Goal: Task Accomplishment & Management: Complete application form

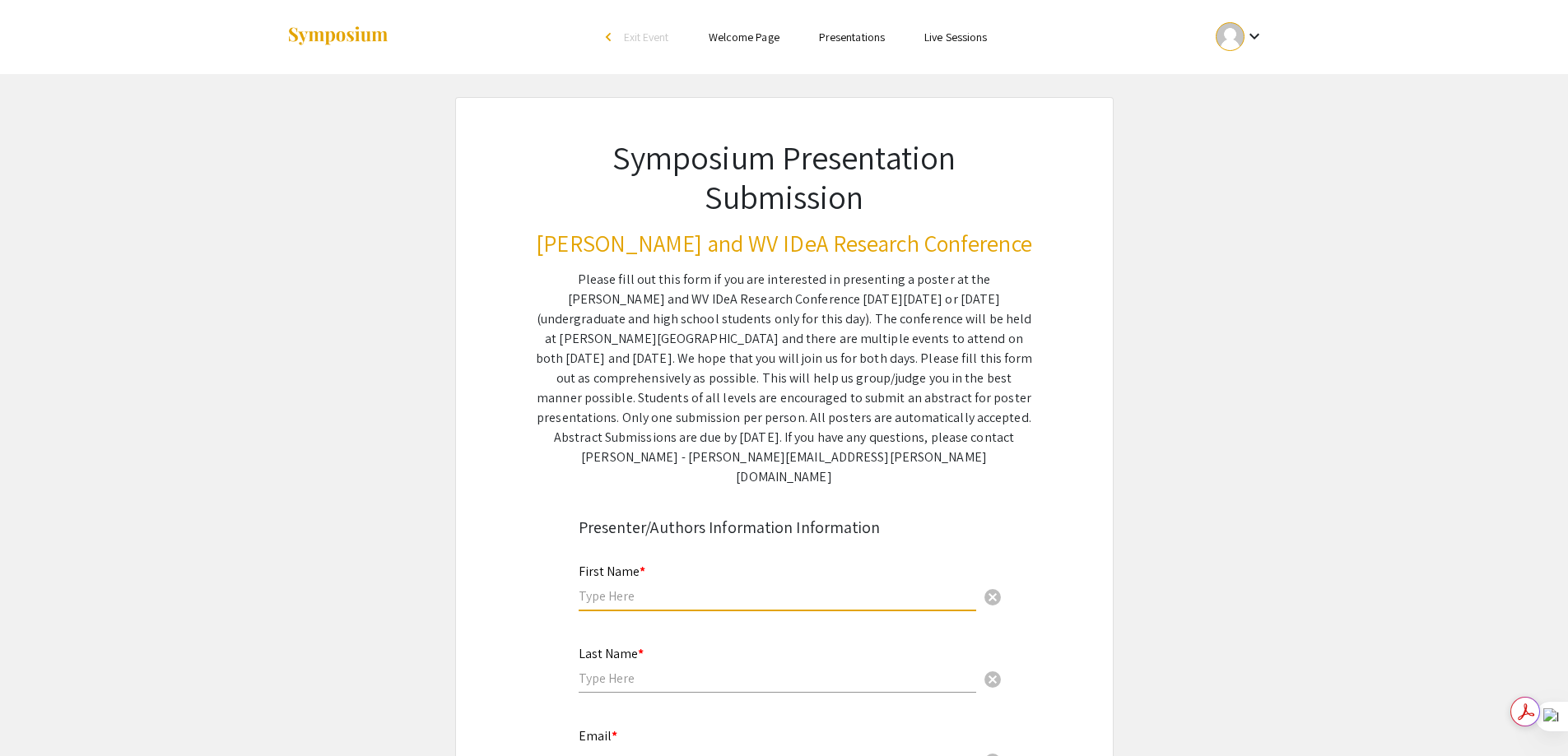
click at [623, 587] on input "text" at bounding box center [777, 596] width 397 height 18
type input "[PERSON_NAME]"
type input "[EMAIL_ADDRESS][DOMAIN_NAME]"
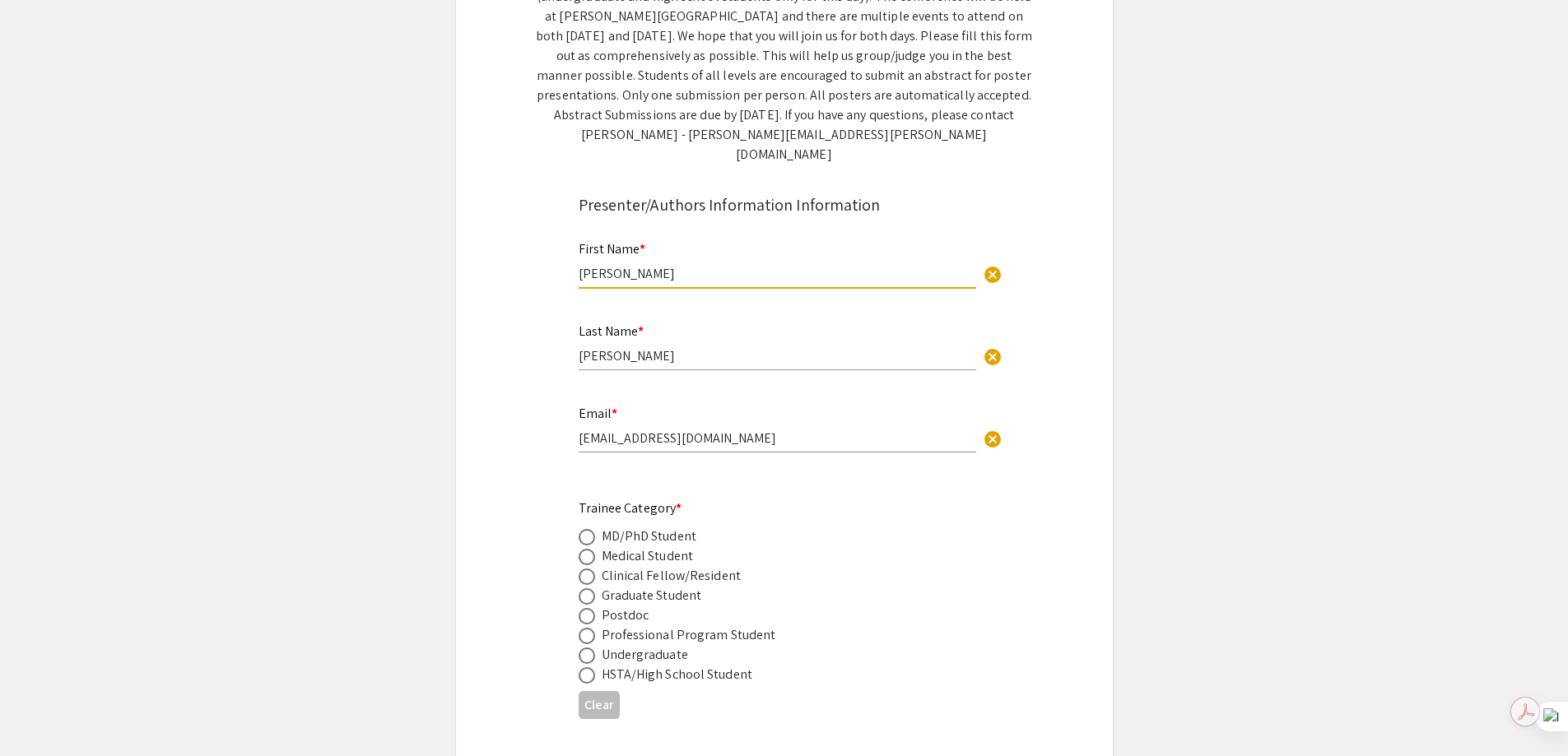
scroll to position [329, 0]
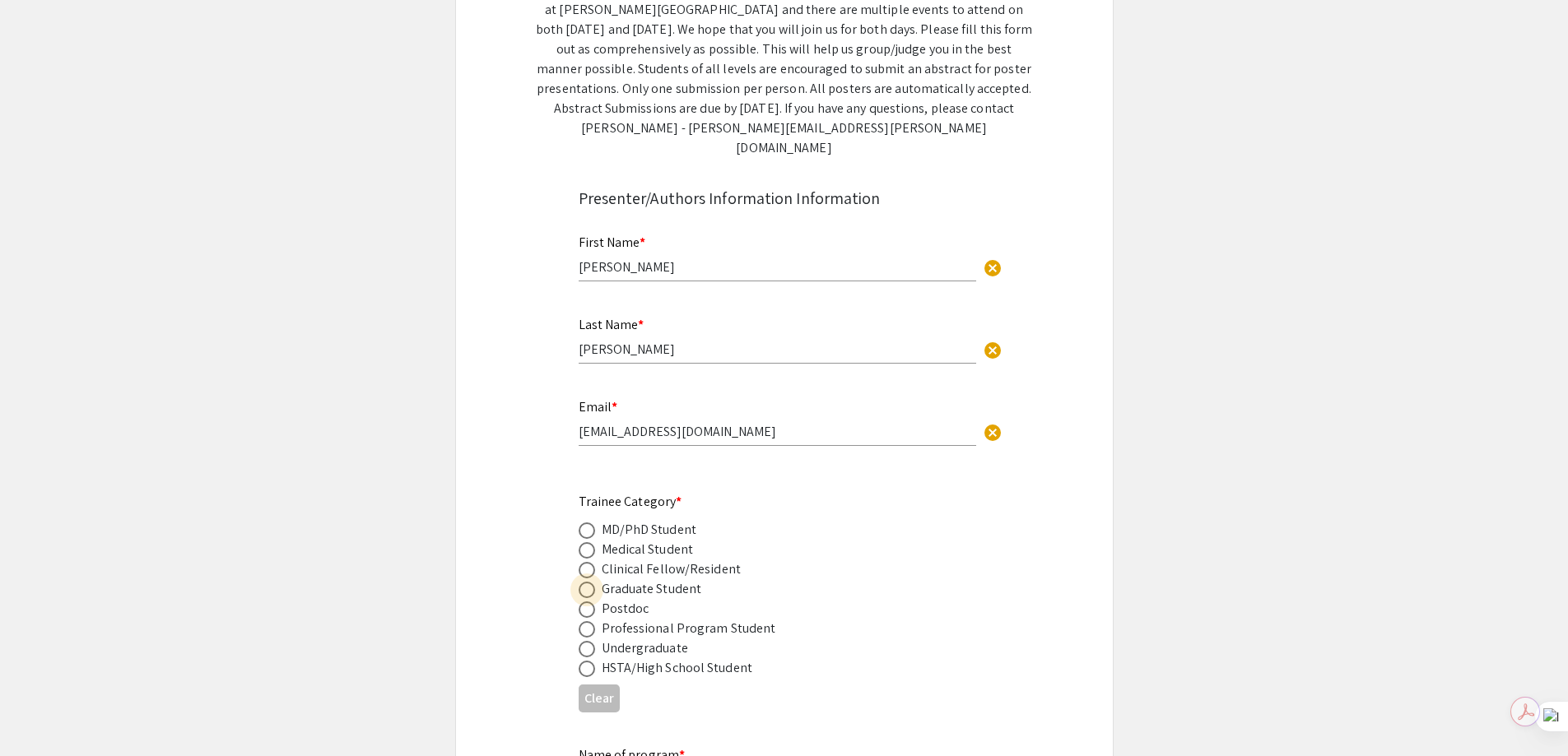
click at [583, 582] on span at bounding box center [586, 590] width 17 height 17
click at [583, 582] on input "radio" at bounding box center [586, 590] width 17 height 17
radio input "true"
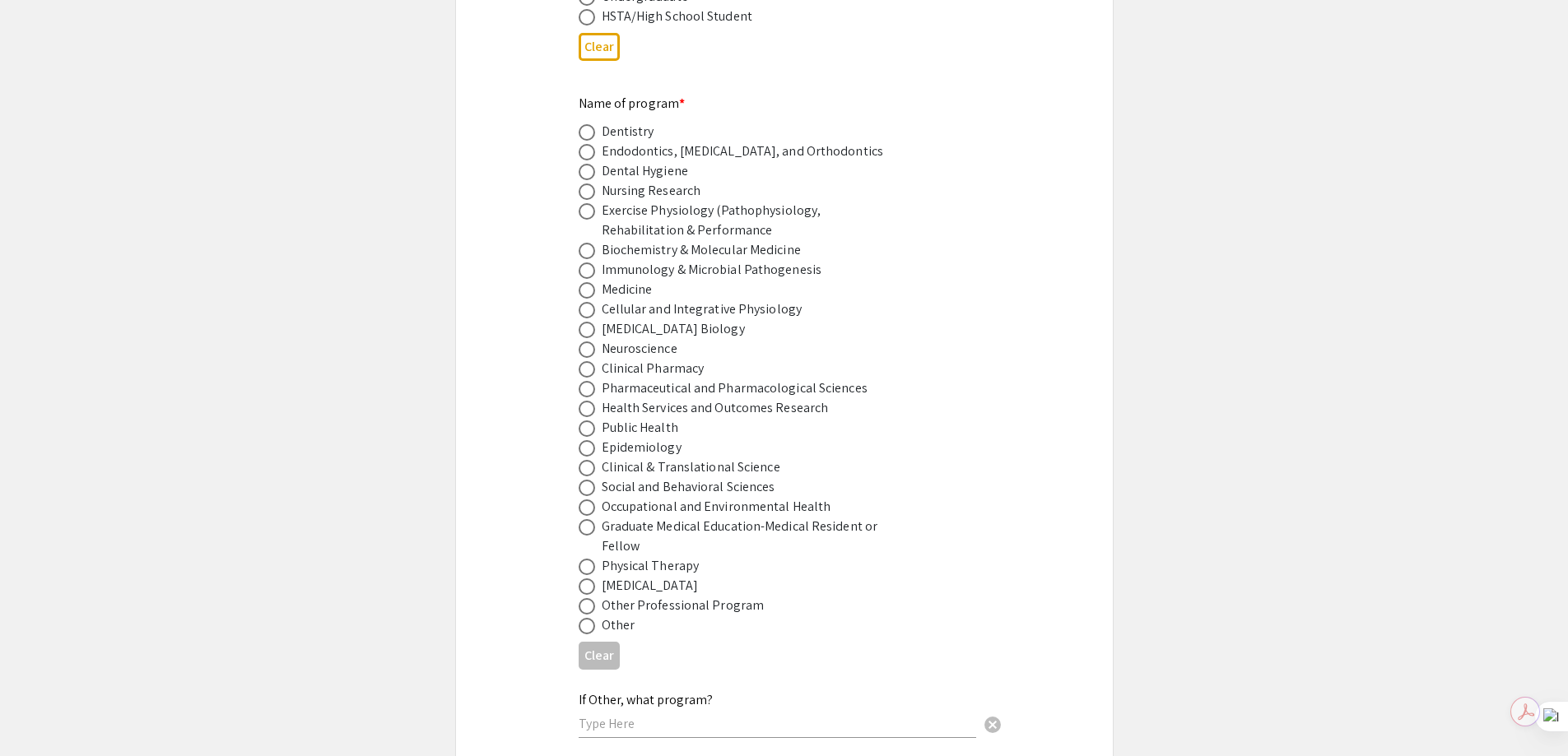
scroll to position [987, 0]
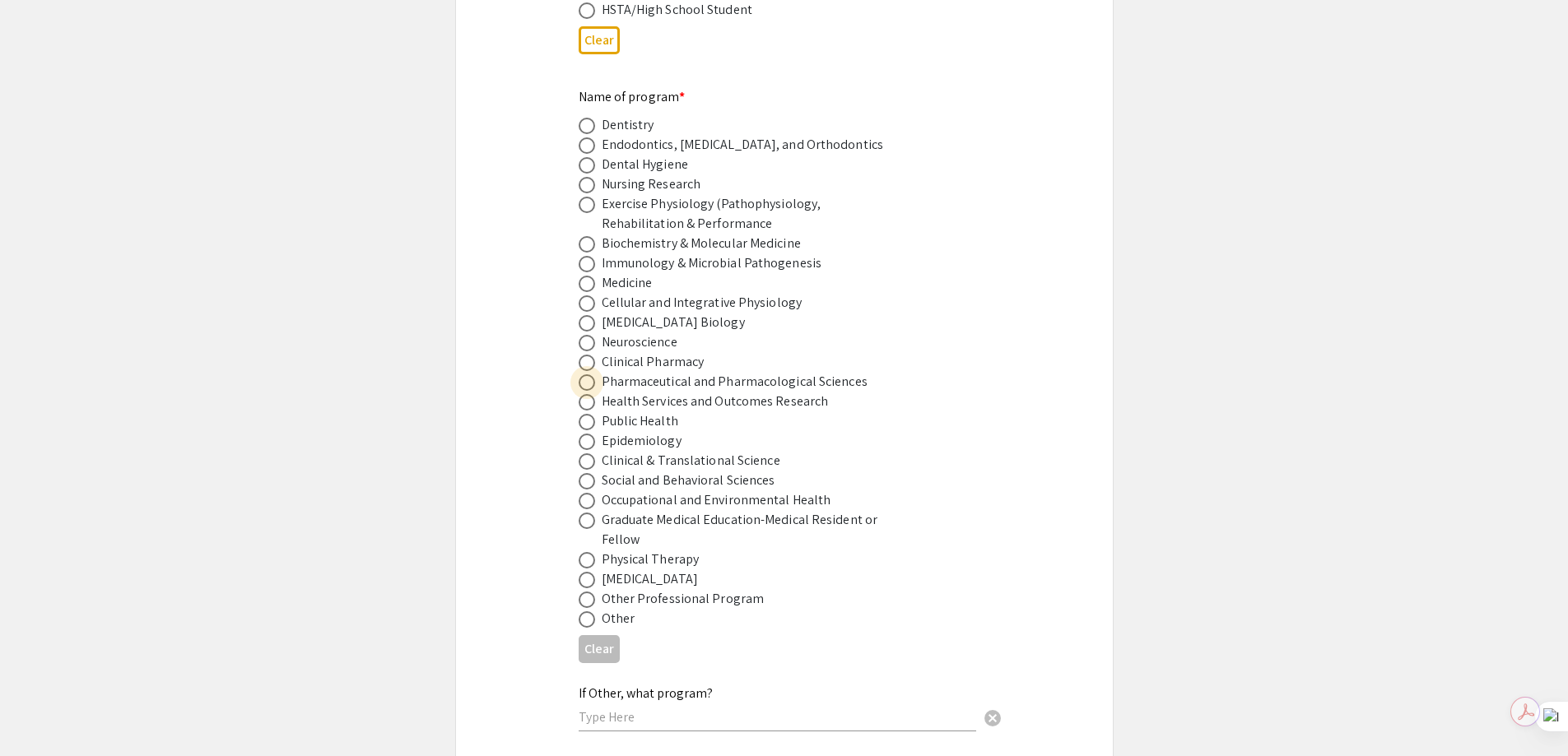
click at [585, 374] on span at bounding box center [586, 382] width 17 height 17
click at [585, 374] on input "radio" at bounding box center [586, 382] width 17 height 17
radio input "true"
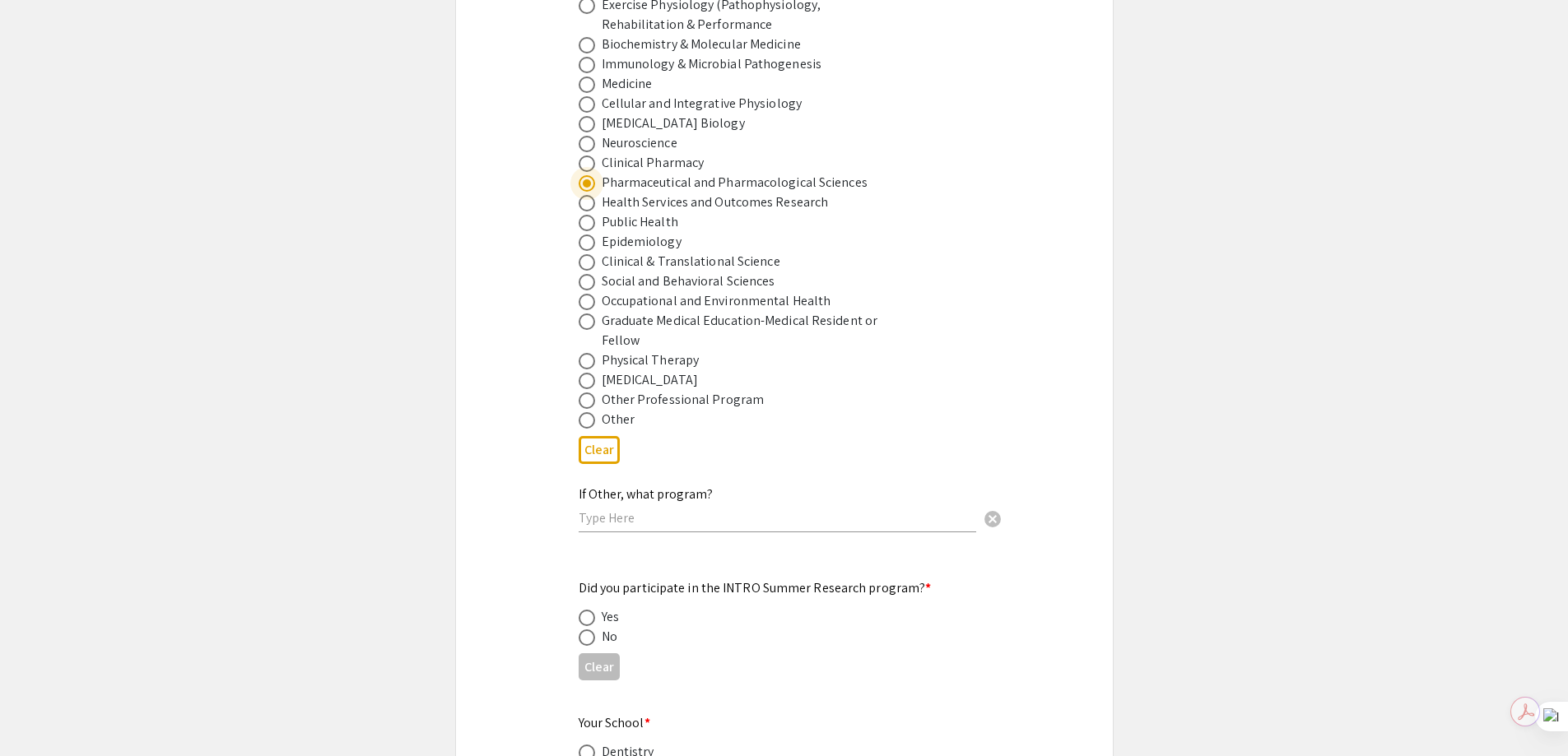
scroll to position [1233, 0]
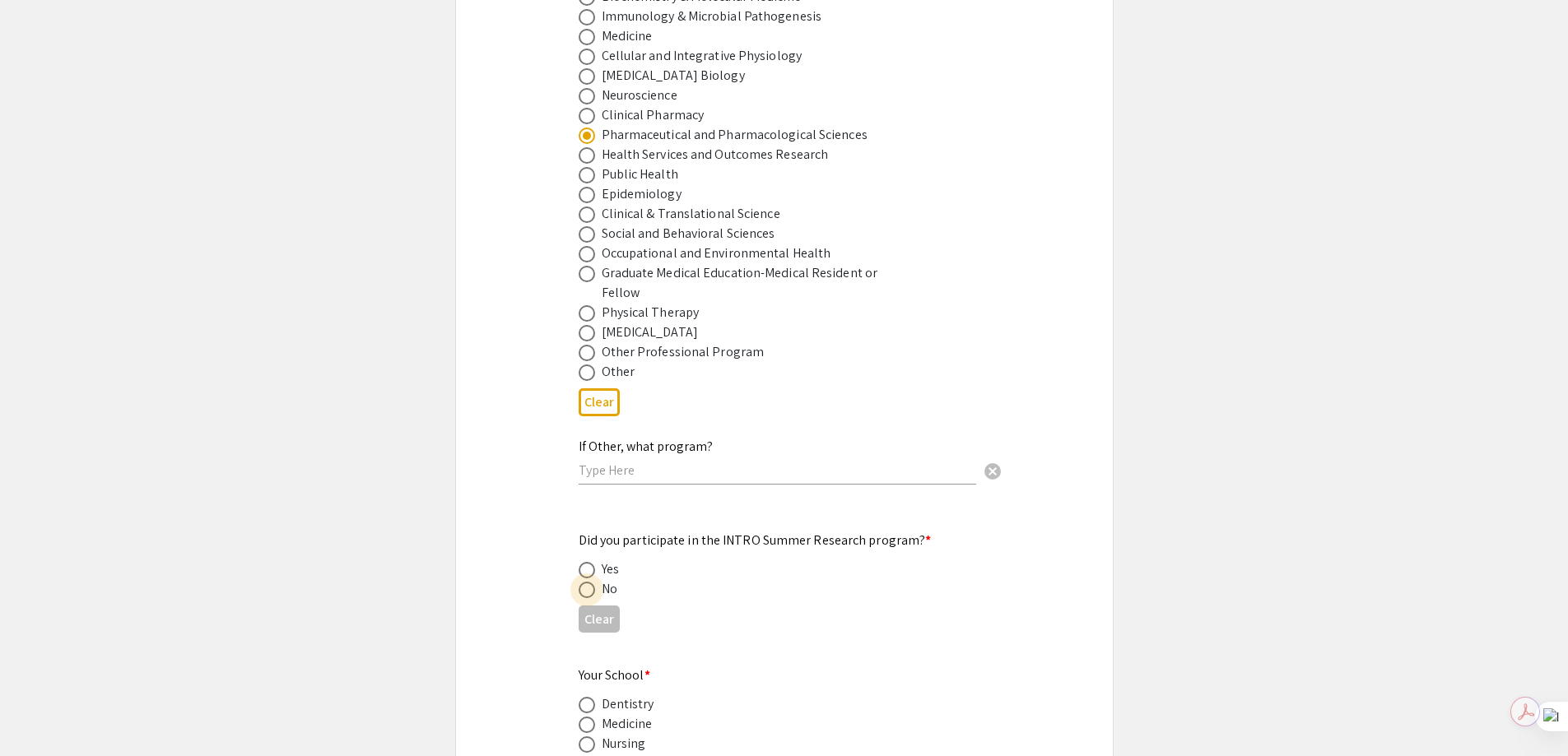
click at [588, 582] on span at bounding box center [586, 590] width 17 height 17
click at [588, 582] on input "radio" at bounding box center [586, 590] width 17 height 17
radio input "true"
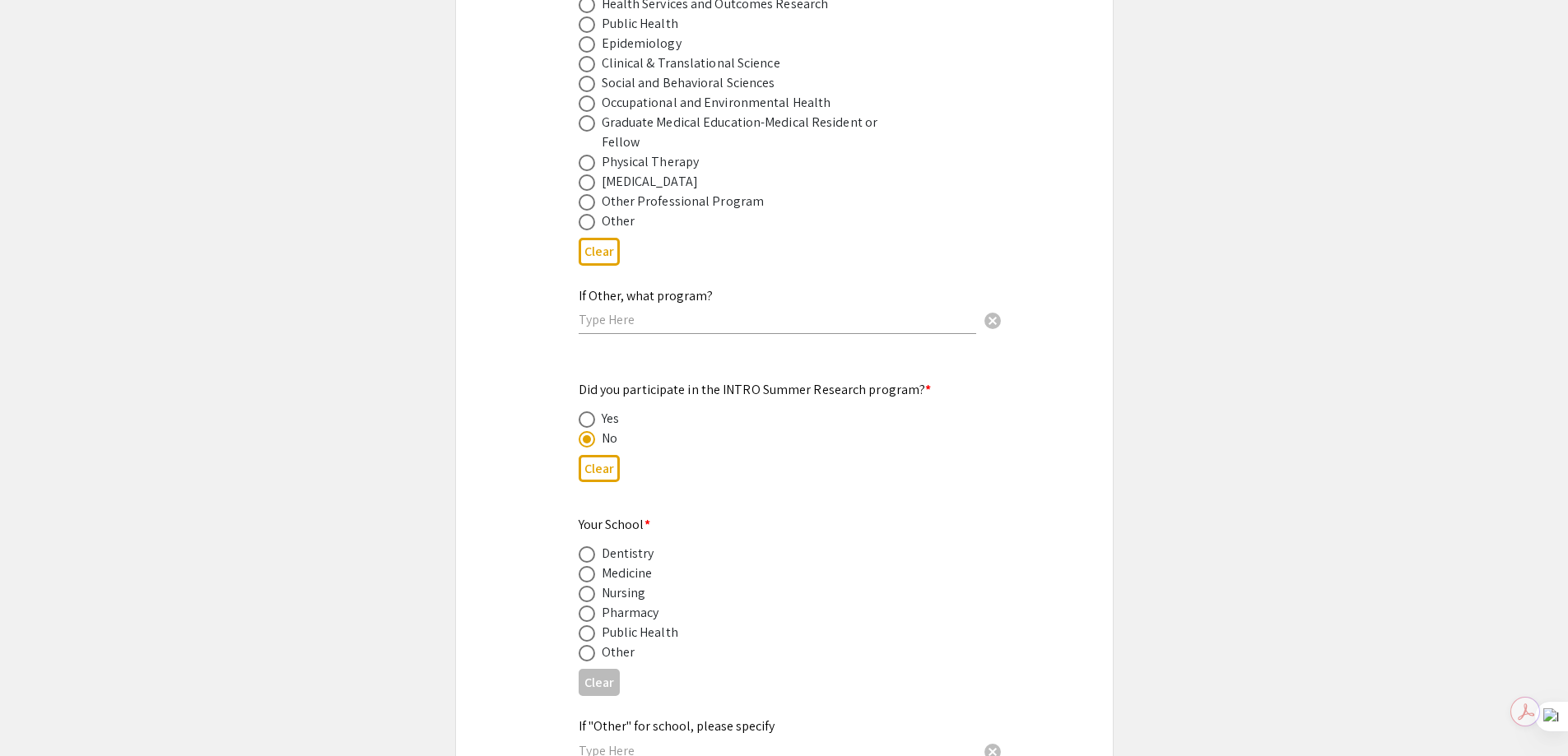
scroll to position [1398, 0]
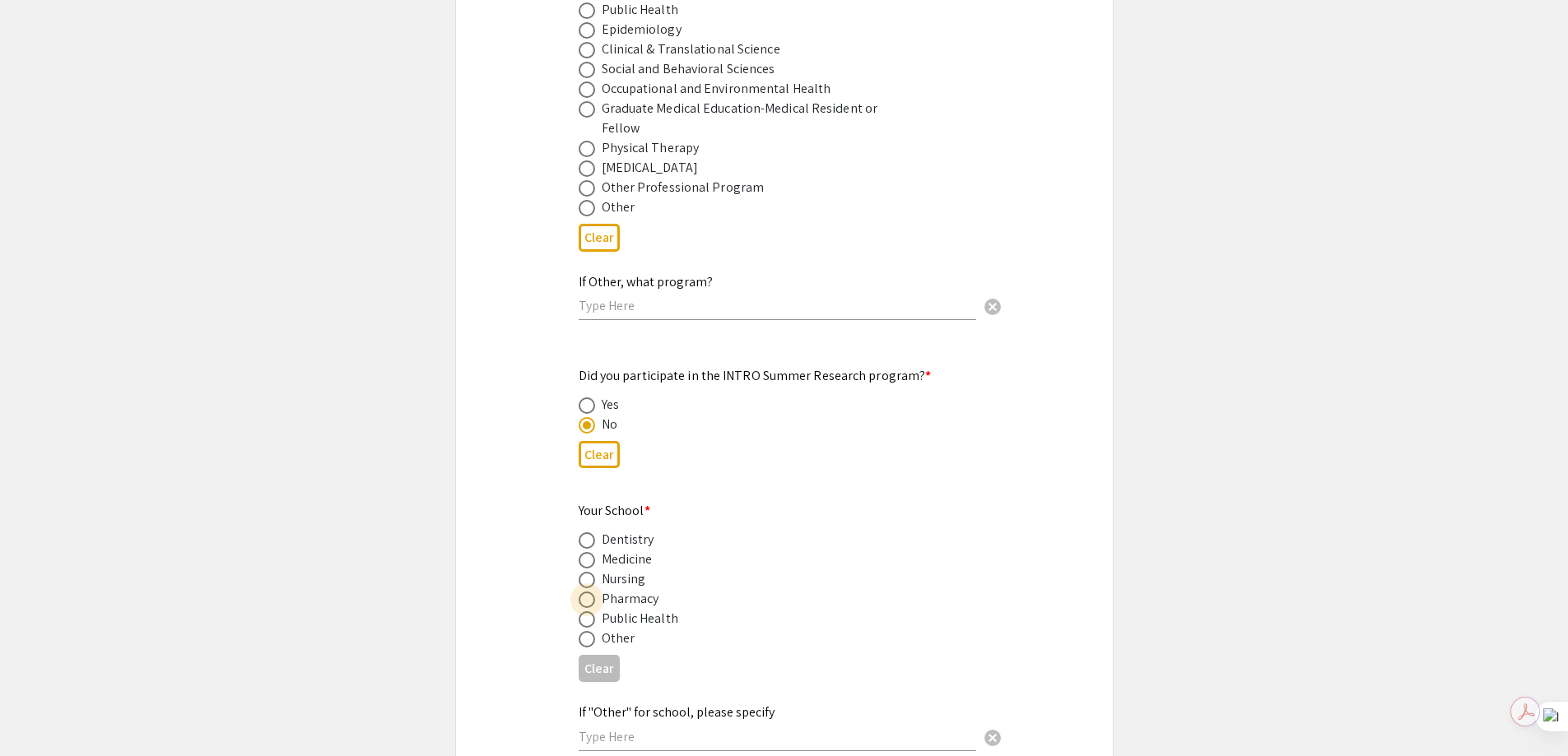
click at [592, 591] on span at bounding box center [586, 599] width 17 height 17
click at [592, 591] on input "radio" at bounding box center [586, 599] width 17 height 17
radio input "true"
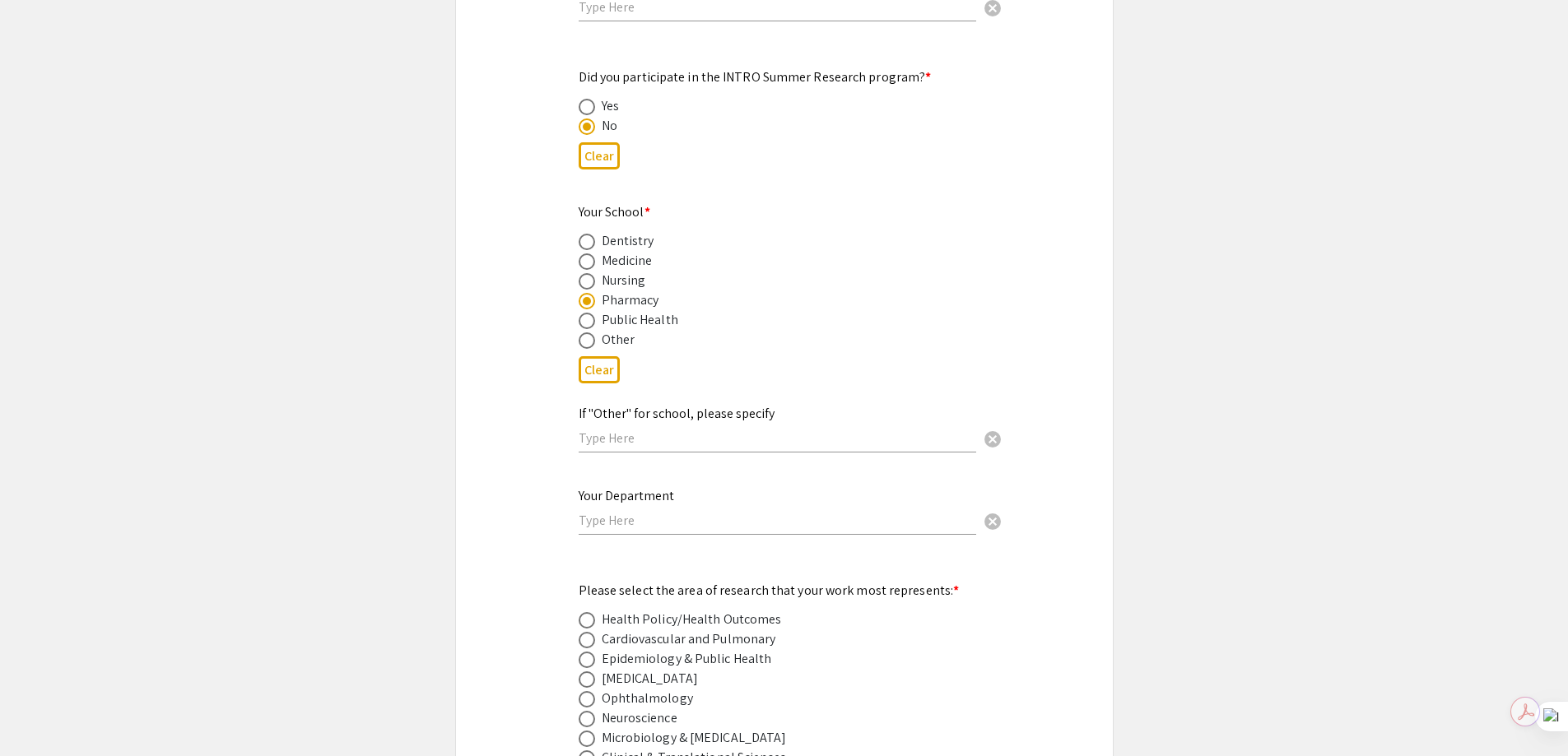
scroll to position [1727, 0]
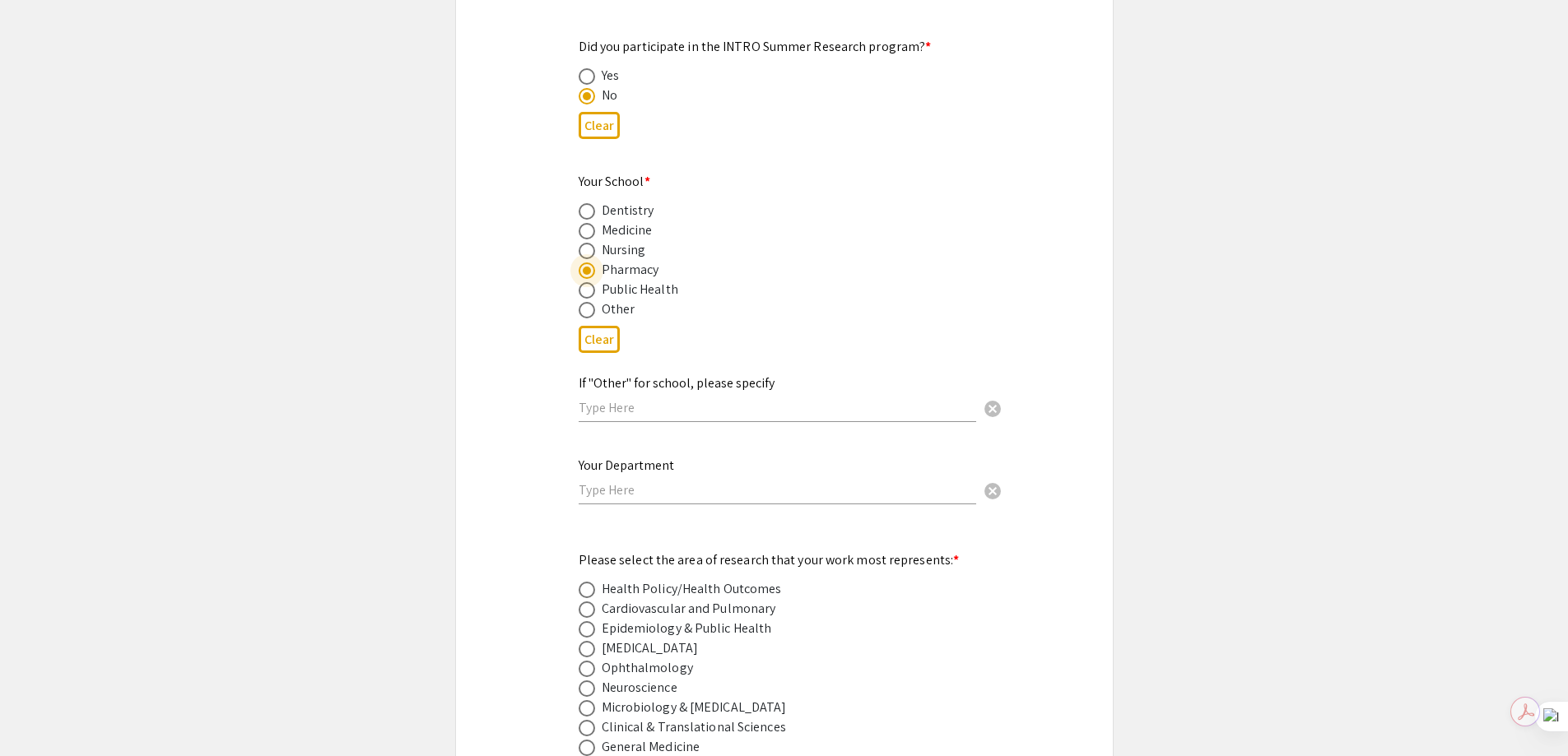
click at [613, 481] on input "text" at bounding box center [777, 490] width 397 height 18
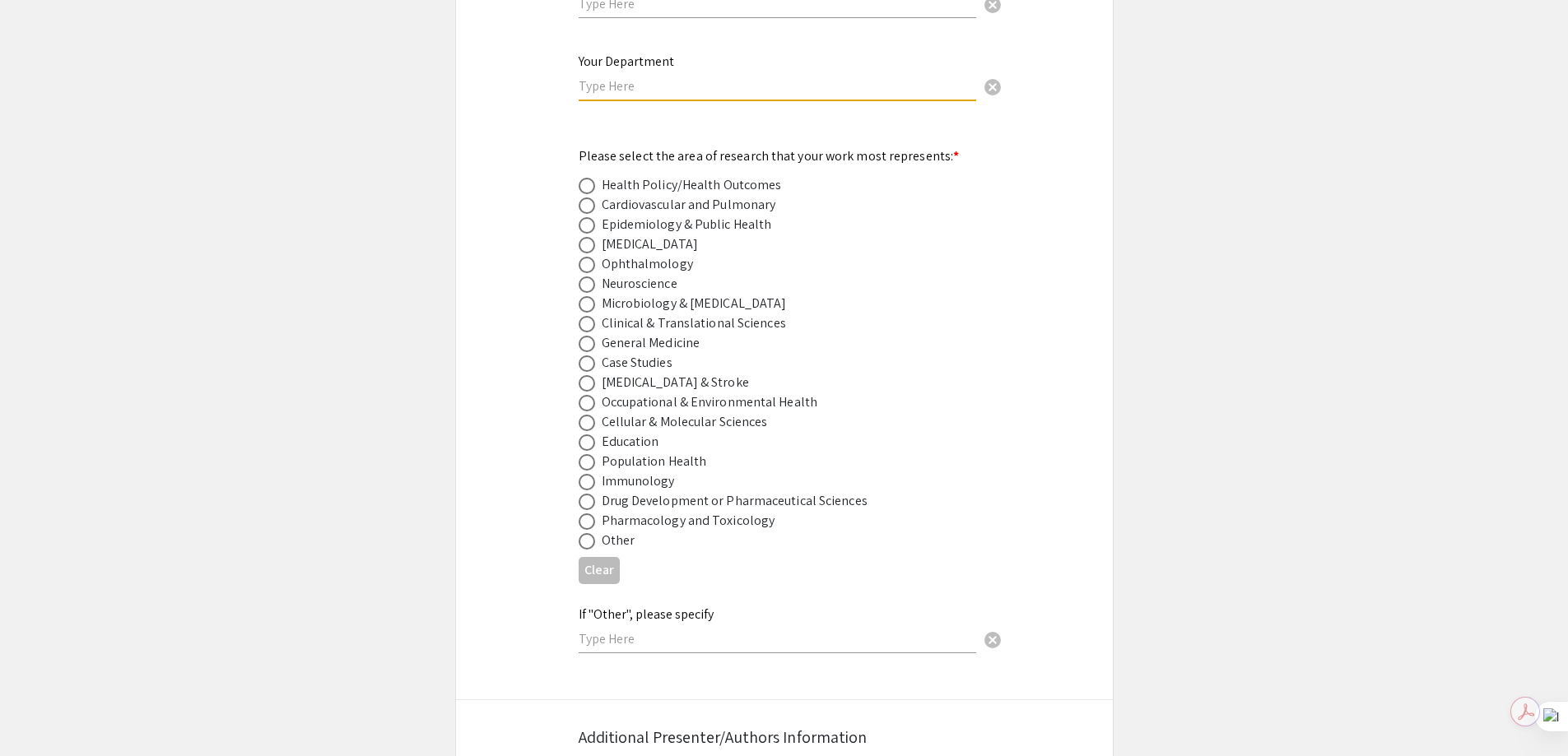
scroll to position [2138, 0]
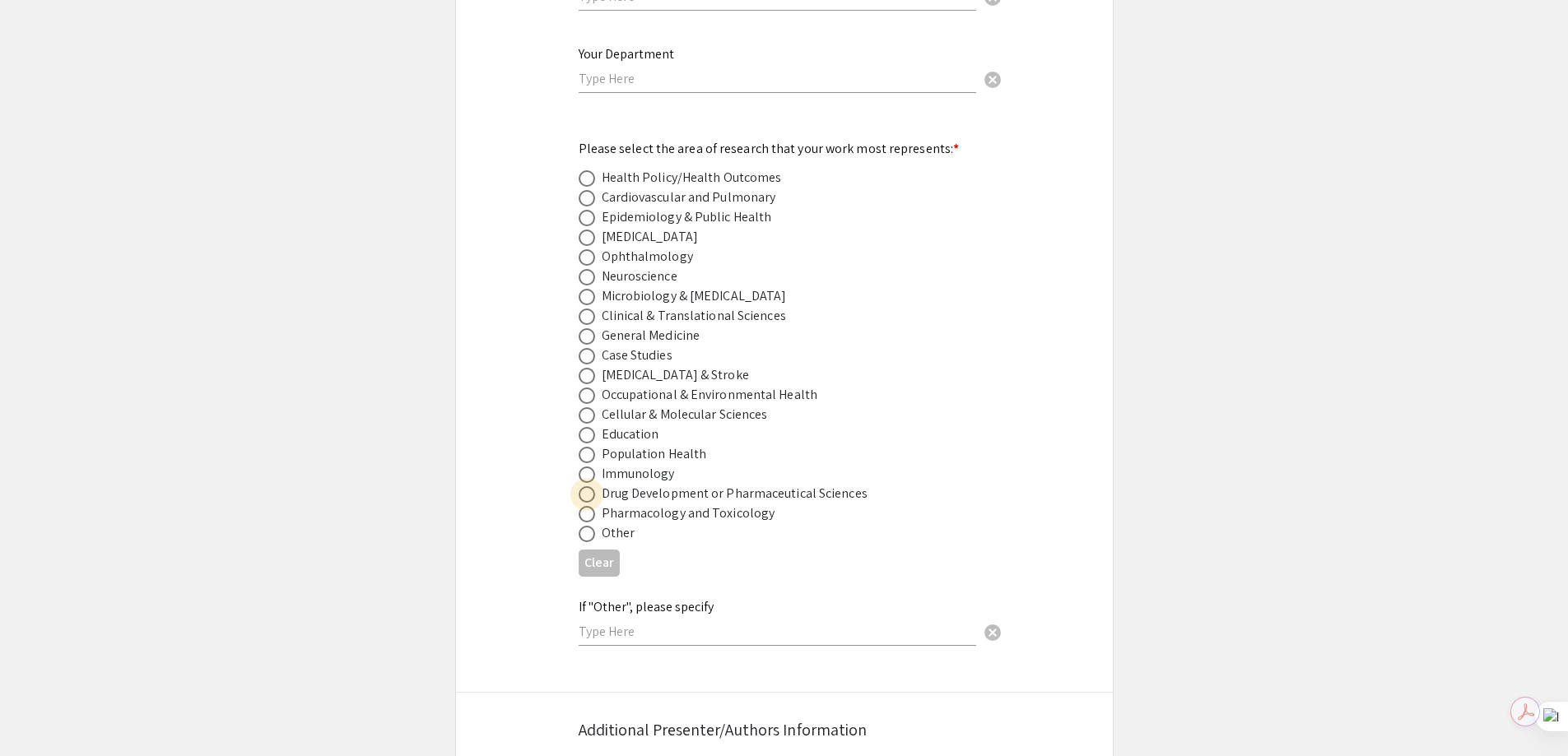
click at [587, 486] on span at bounding box center [586, 494] width 17 height 17
click at [587, 486] on input "radio" at bounding box center [586, 494] width 17 height 17
radio input "true"
click at [592, 505] on span at bounding box center [586, 513] width 17 height 17
click at [592, 505] on input "radio" at bounding box center [586, 513] width 17 height 17
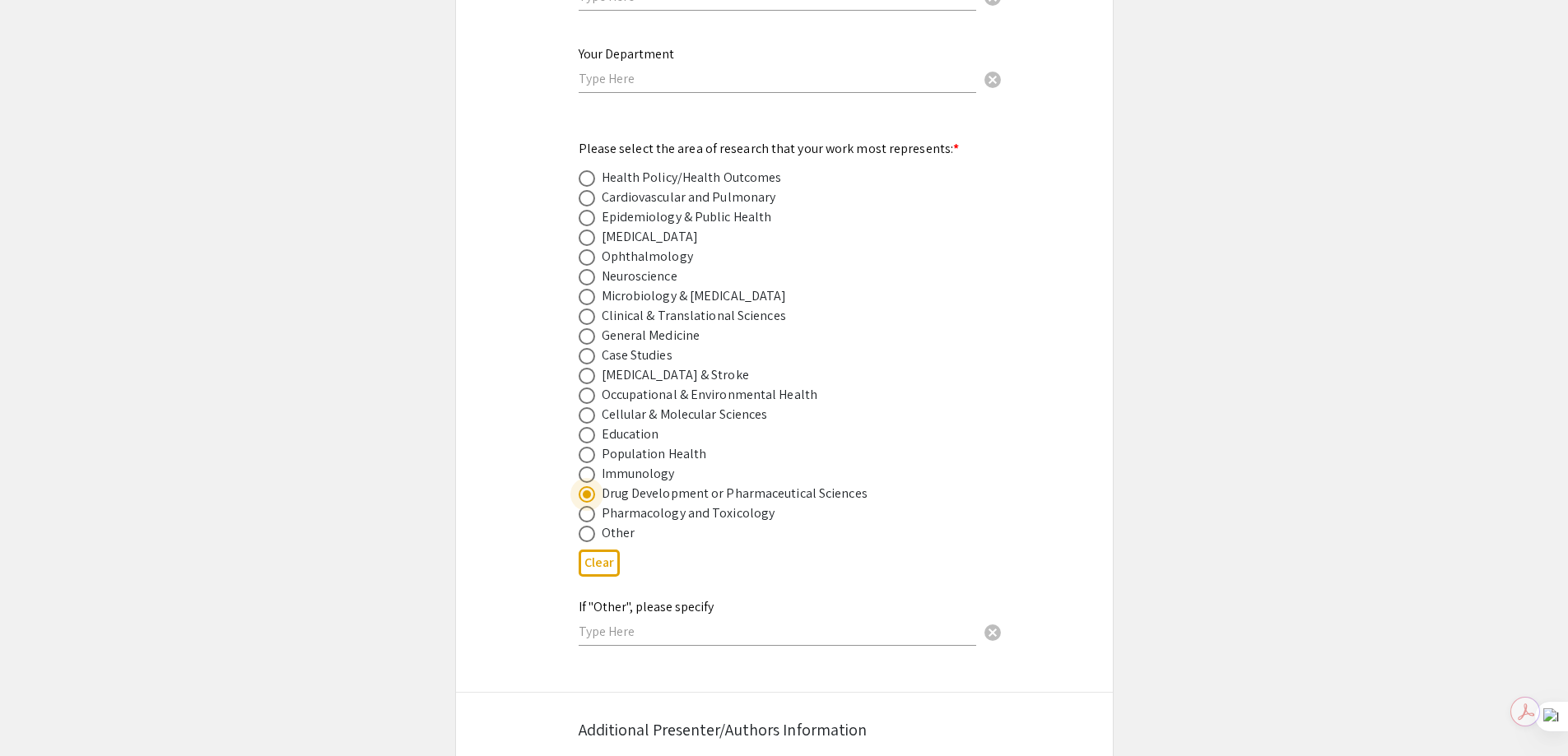
radio input "true"
click at [587, 486] on span at bounding box center [586, 494] width 17 height 17
click at [587, 486] on input "radio" at bounding box center [586, 494] width 17 height 17
radio input "true"
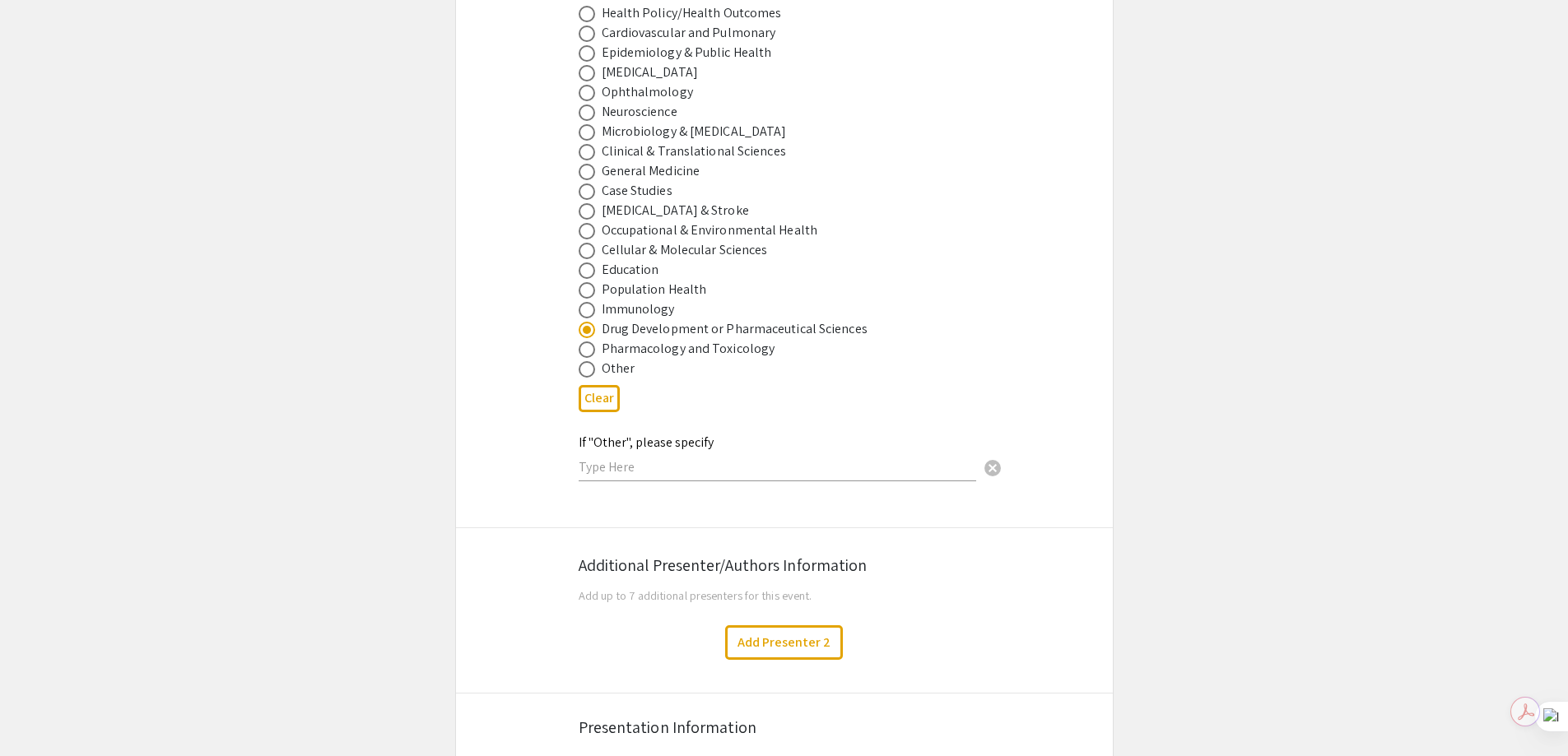
scroll to position [2385, 0]
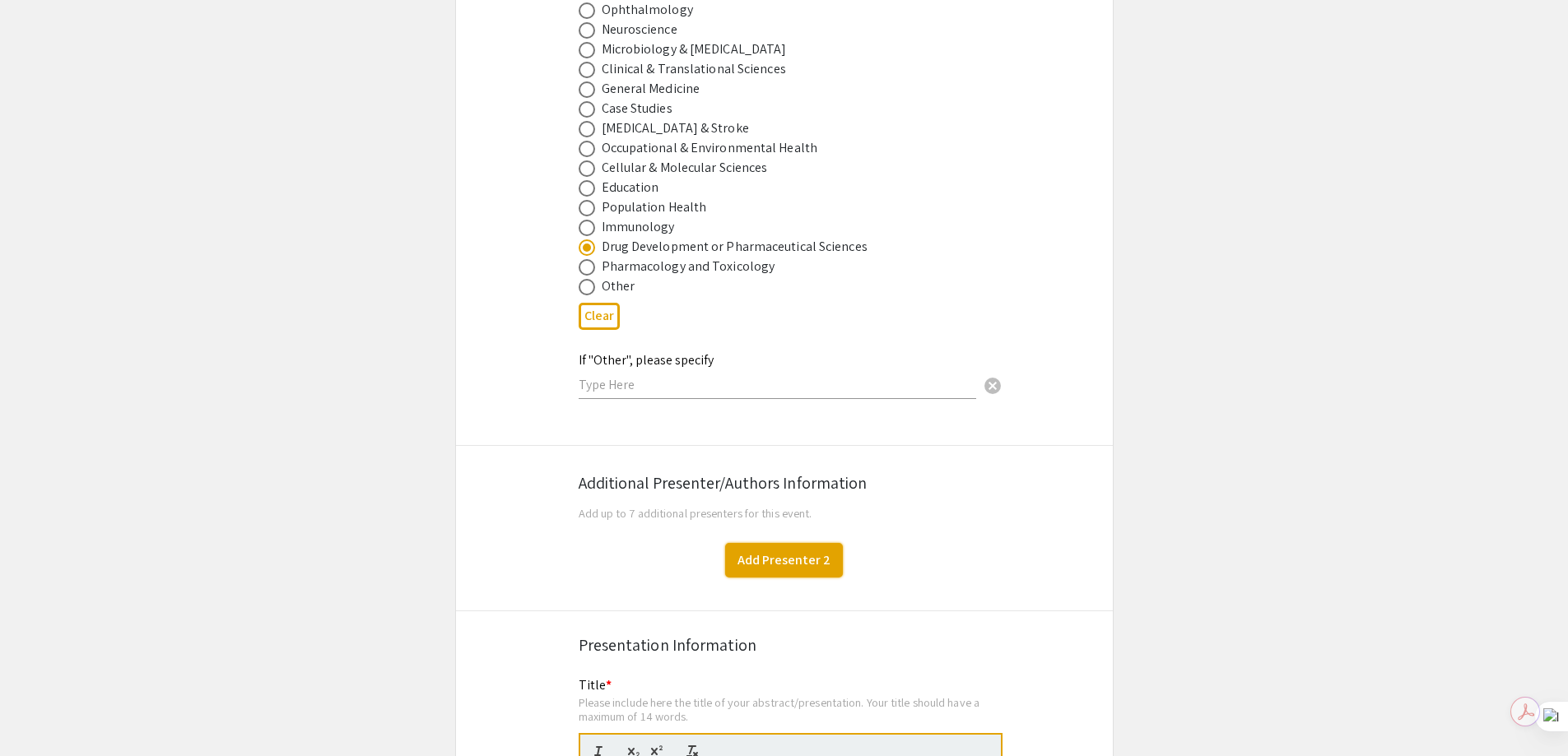
click at [756, 545] on button "Add Presenter 2" at bounding box center [784, 560] width 117 height 34
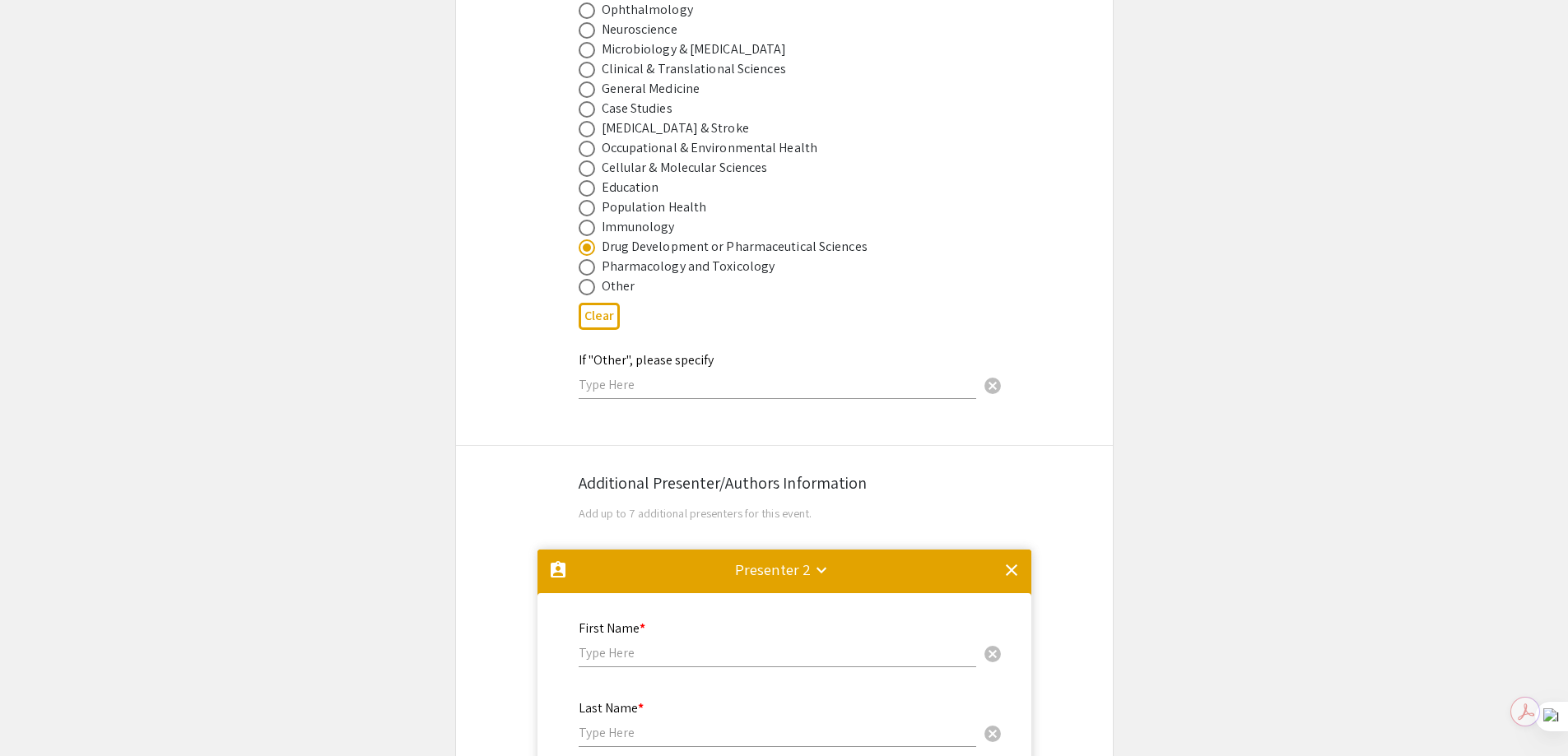
scroll to position [2914, 0]
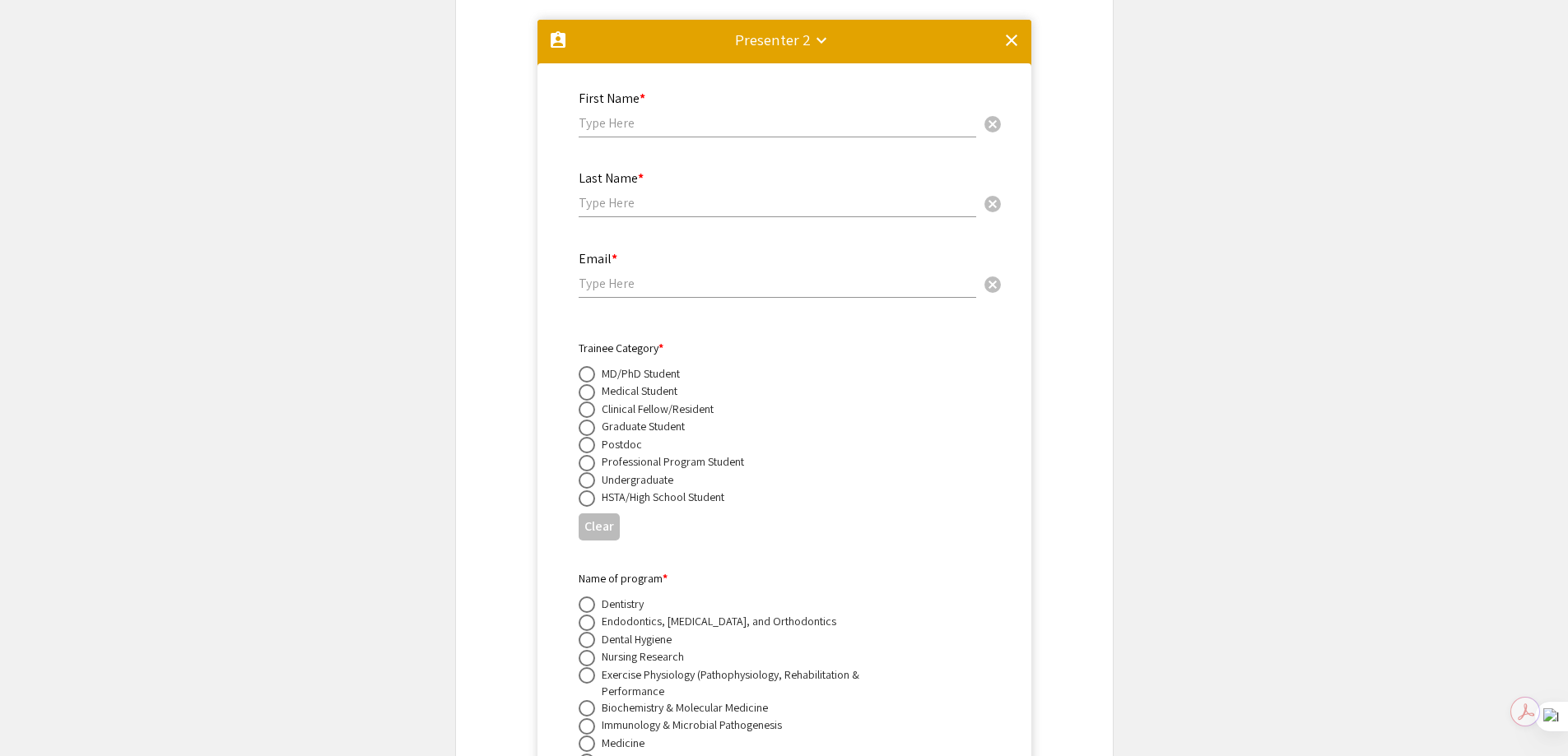
click at [646, 115] on input "text" at bounding box center [777, 124] width 397 height 18
type input "Bingyu"
click at [1018, 31] on mat-icon "clear" at bounding box center [1011, 40] width 20 height 20
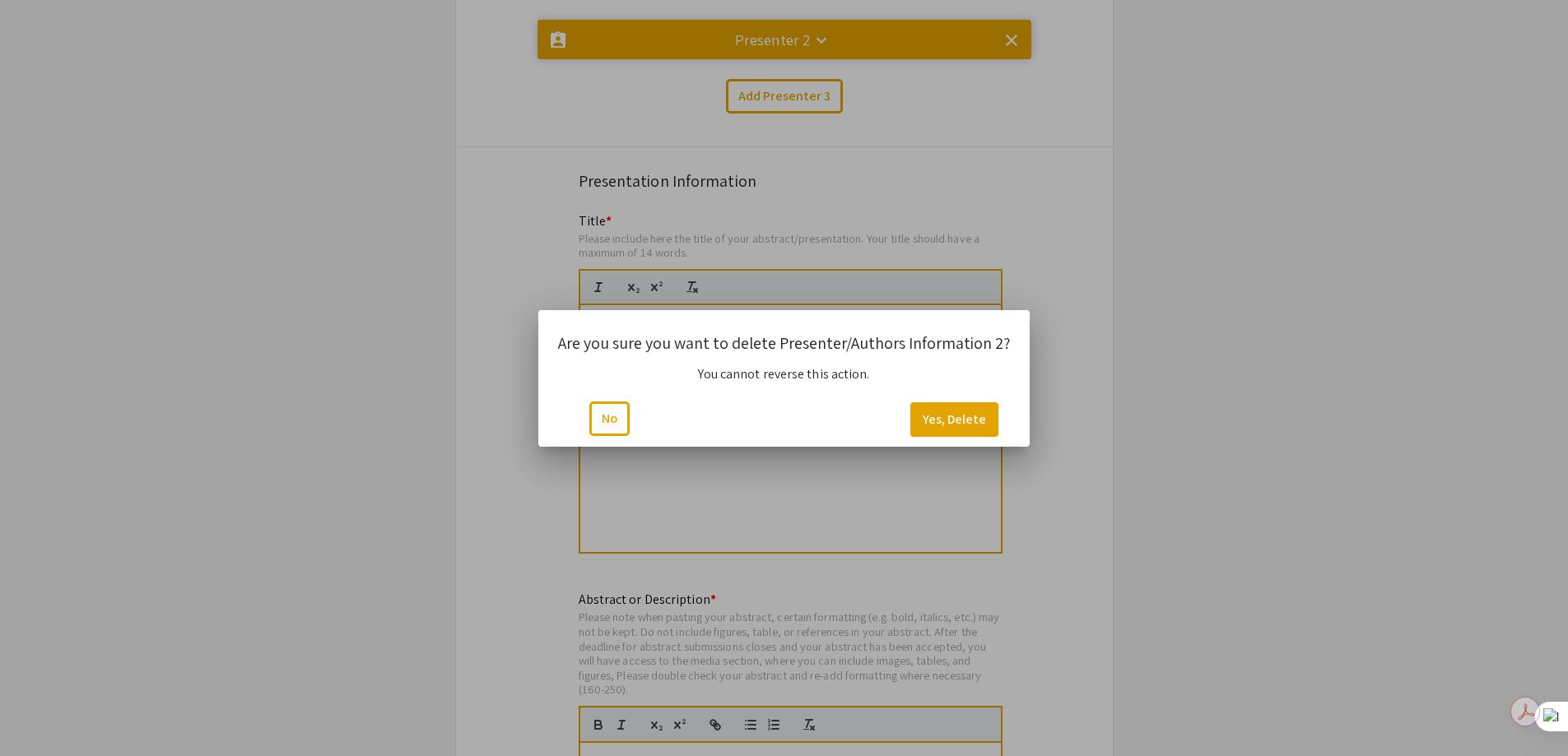
scroll to position [0, 0]
click at [956, 415] on button "Yes, Delete" at bounding box center [954, 419] width 88 height 34
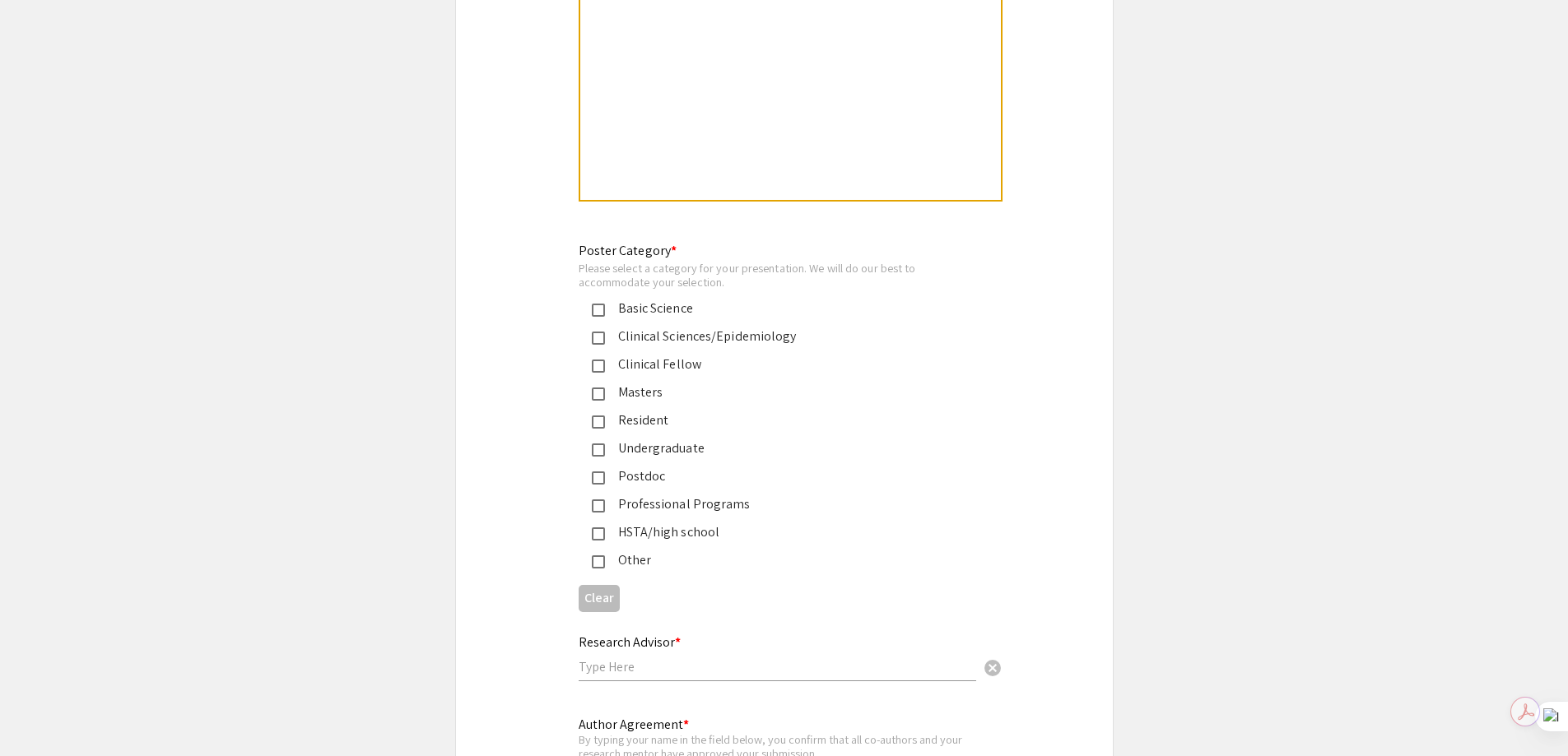
scroll to position [3671, 0]
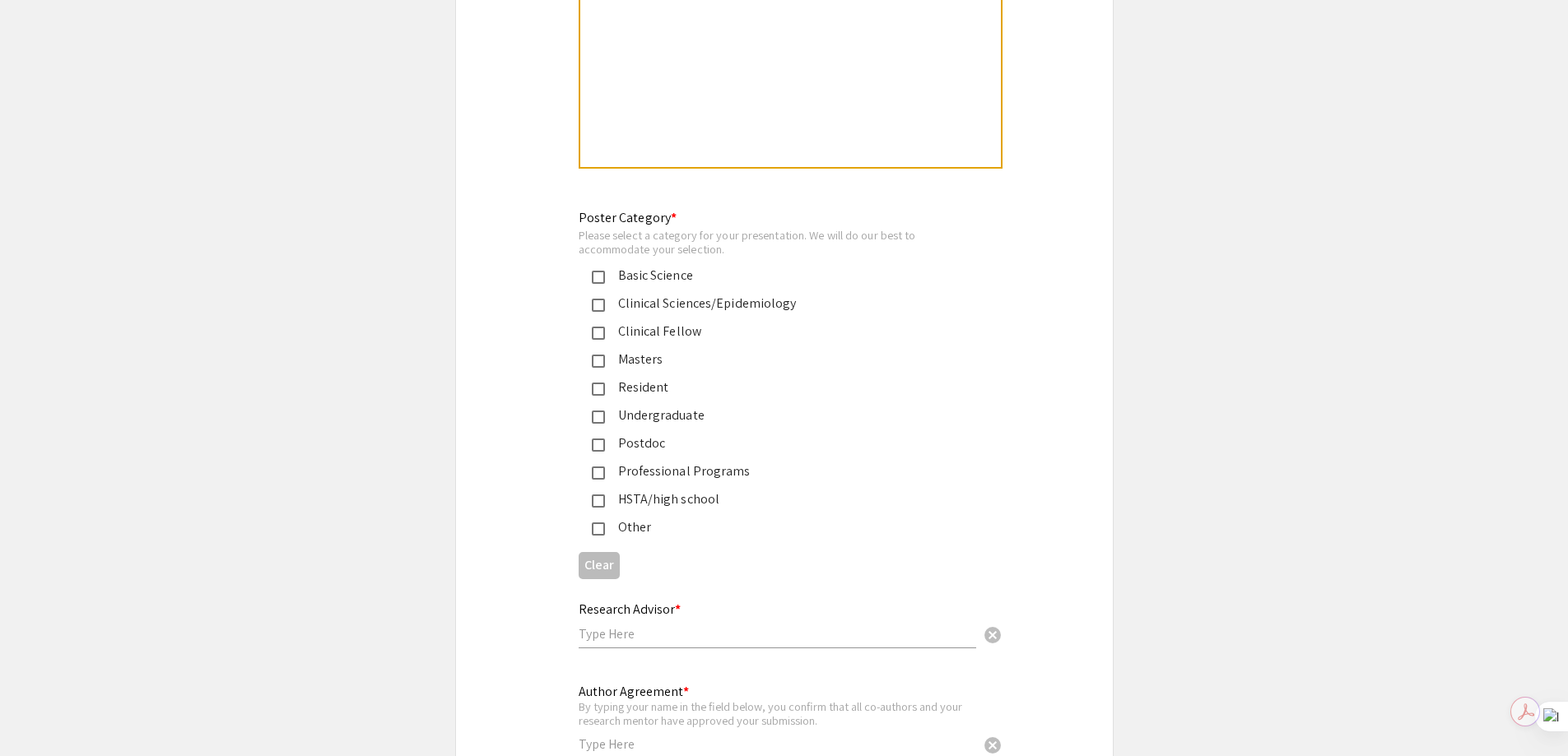
click at [599, 271] on mat-pseudo-checkbox at bounding box center [598, 277] width 13 height 13
click at [595, 466] on mat-pseudo-checkbox at bounding box center [598, 472] width 13 height 13
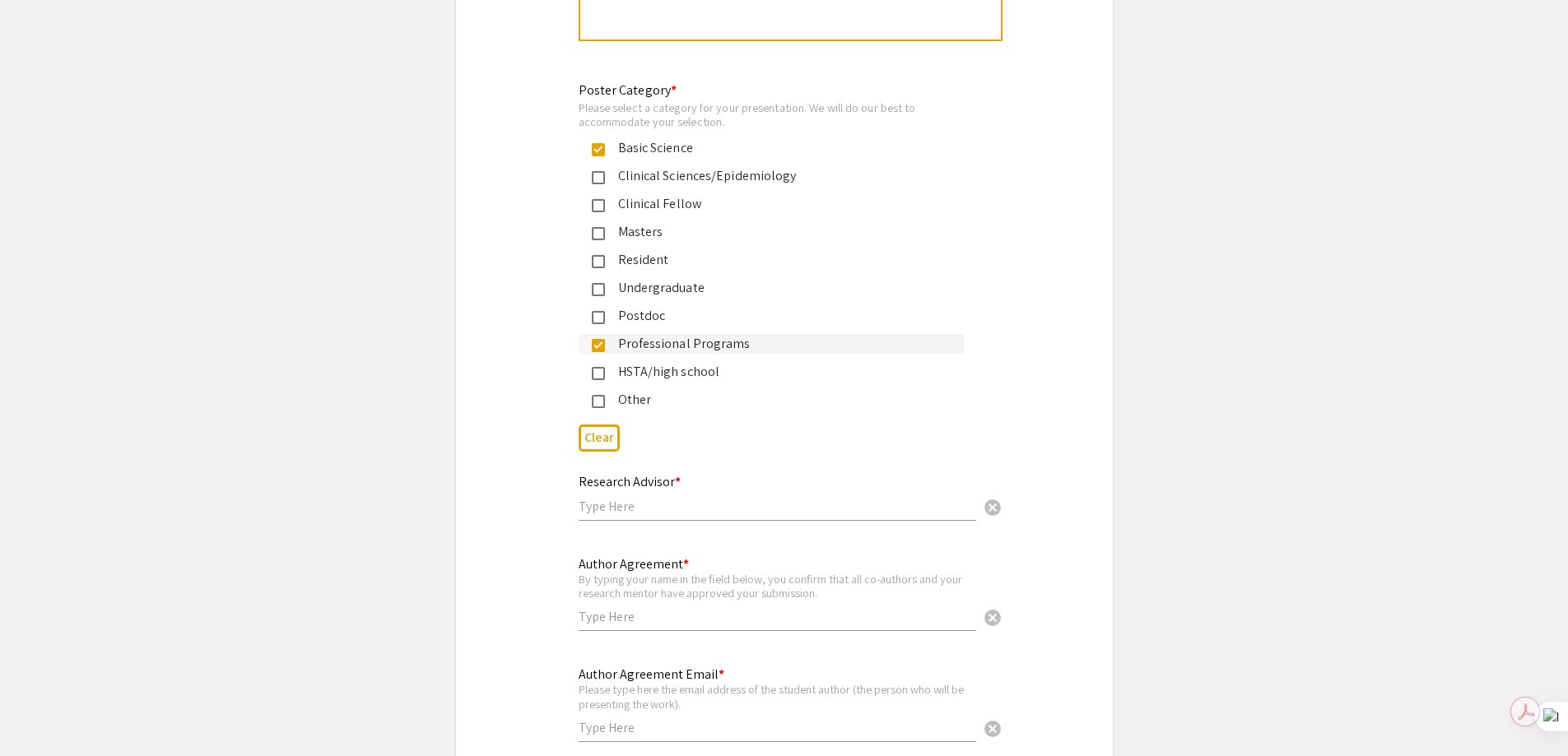
scroll to position [3836, 0]
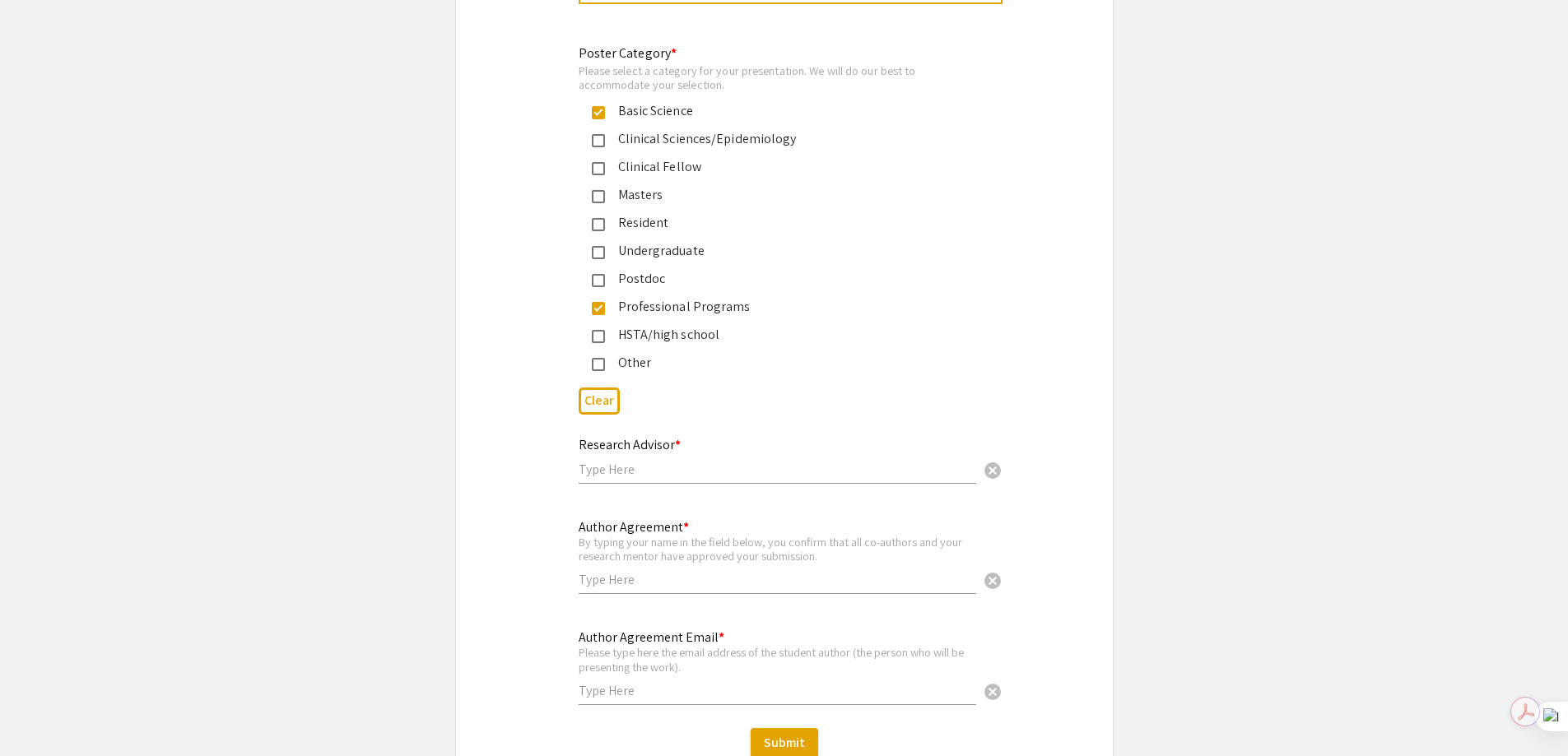
click at [600, 461] on input "text" at bounding box center [777, 470] width 397 height 18
type input "[PERSON_NAME]"
click at [614, 571] on input "text" at bounding box center [777, 580] width 397 height 18
type input "[PERSON_NAME]"
click at [620, 682] on input "text" at bounding box center [777, 690] width 397 height 18
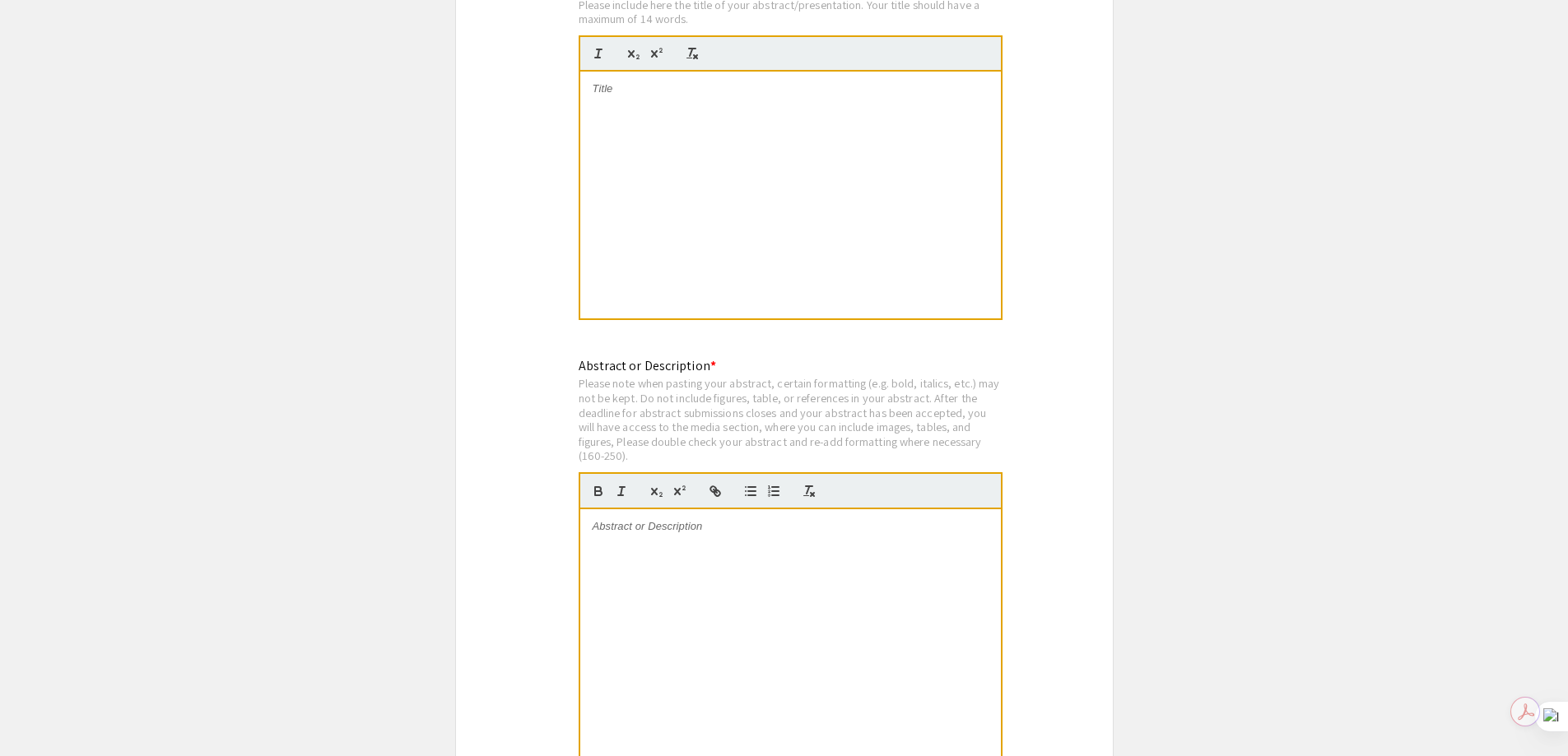
scroll to position [2931, 0]
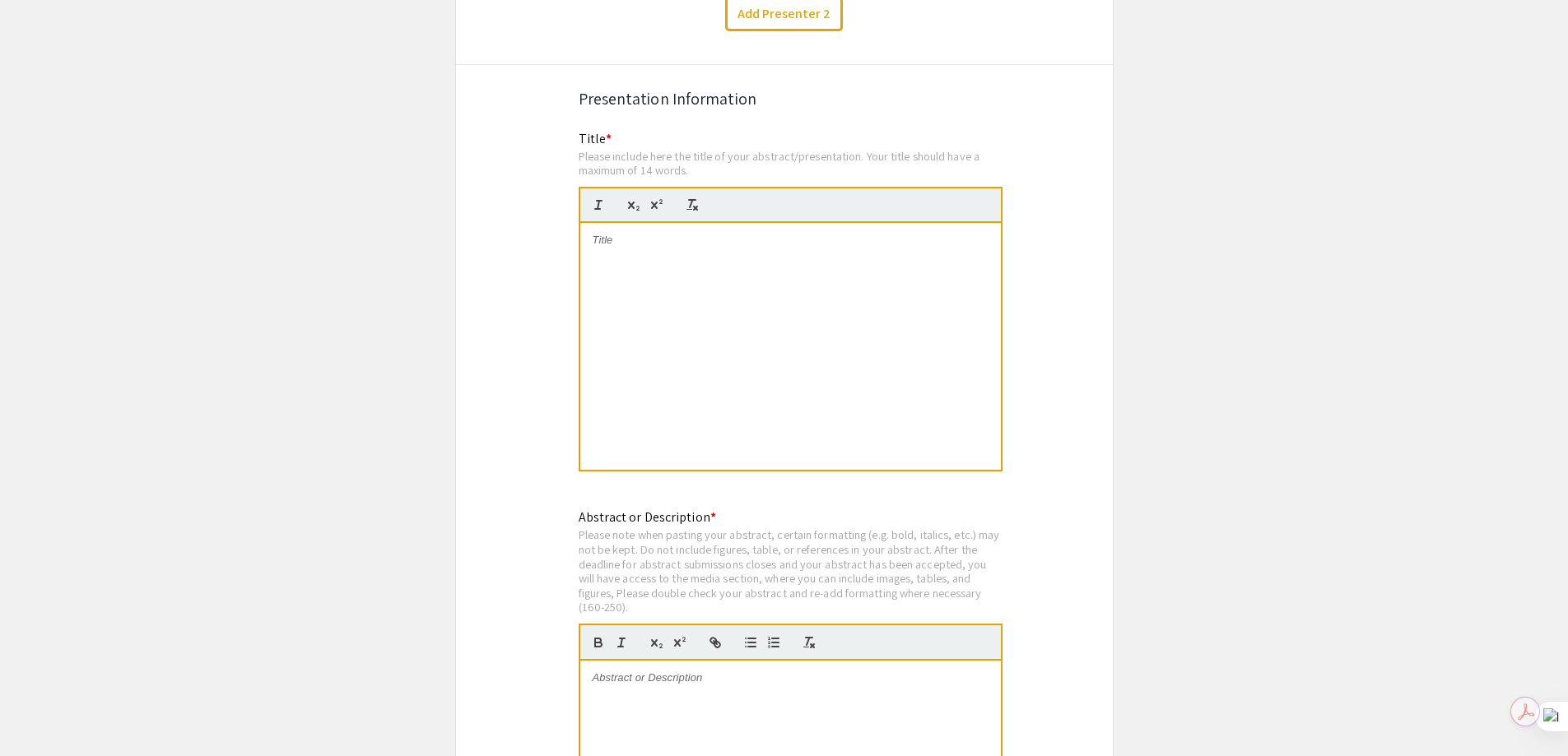
type input "[EMAIL_ADDRESS][DOMAIN_NAME]"
click at [628, 231] on div at bounding box center [791, 346] width 421 height 247
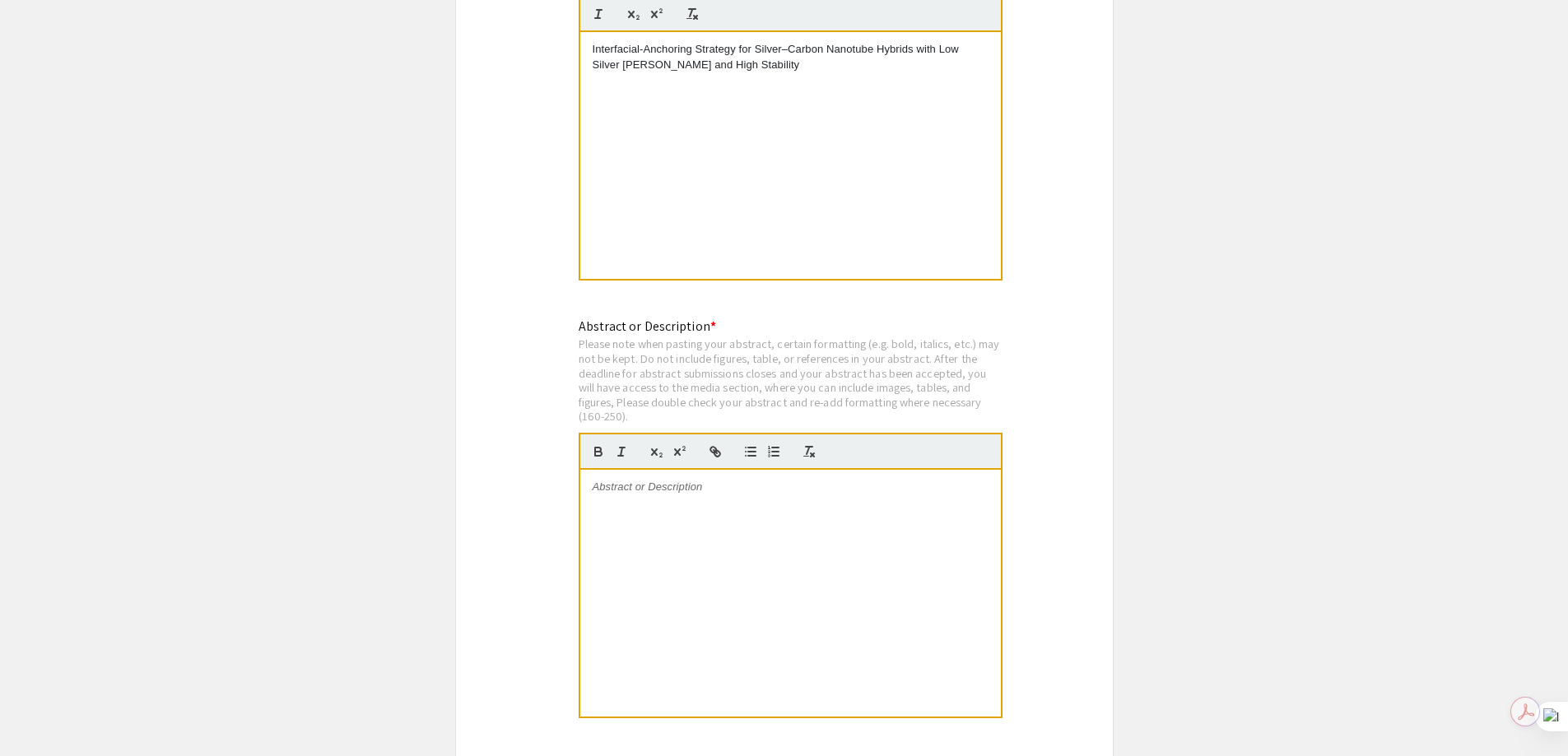
scroll to position [3178, 0]
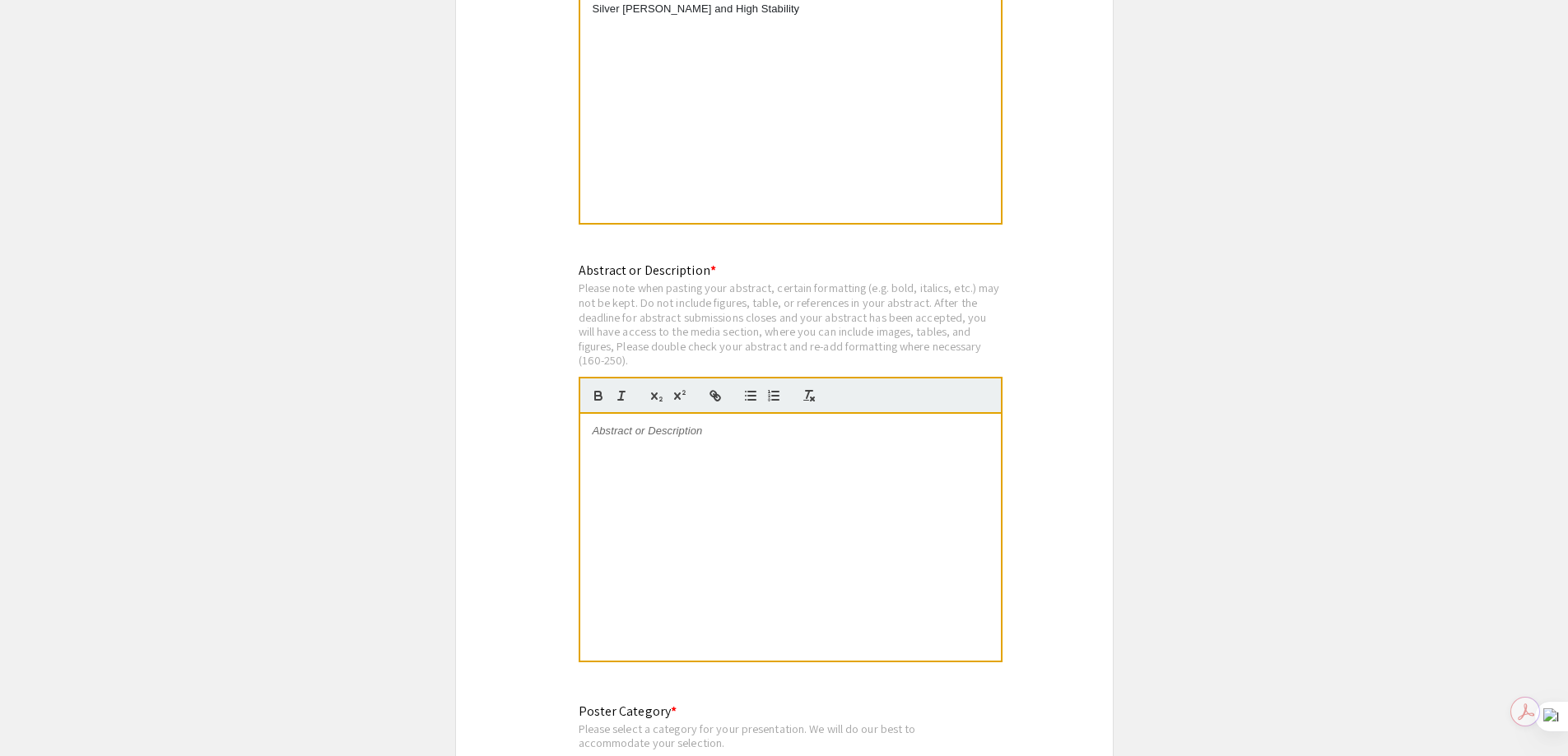
click at [621, 421] on div at bounding box center [791, 537] width 421 height 247
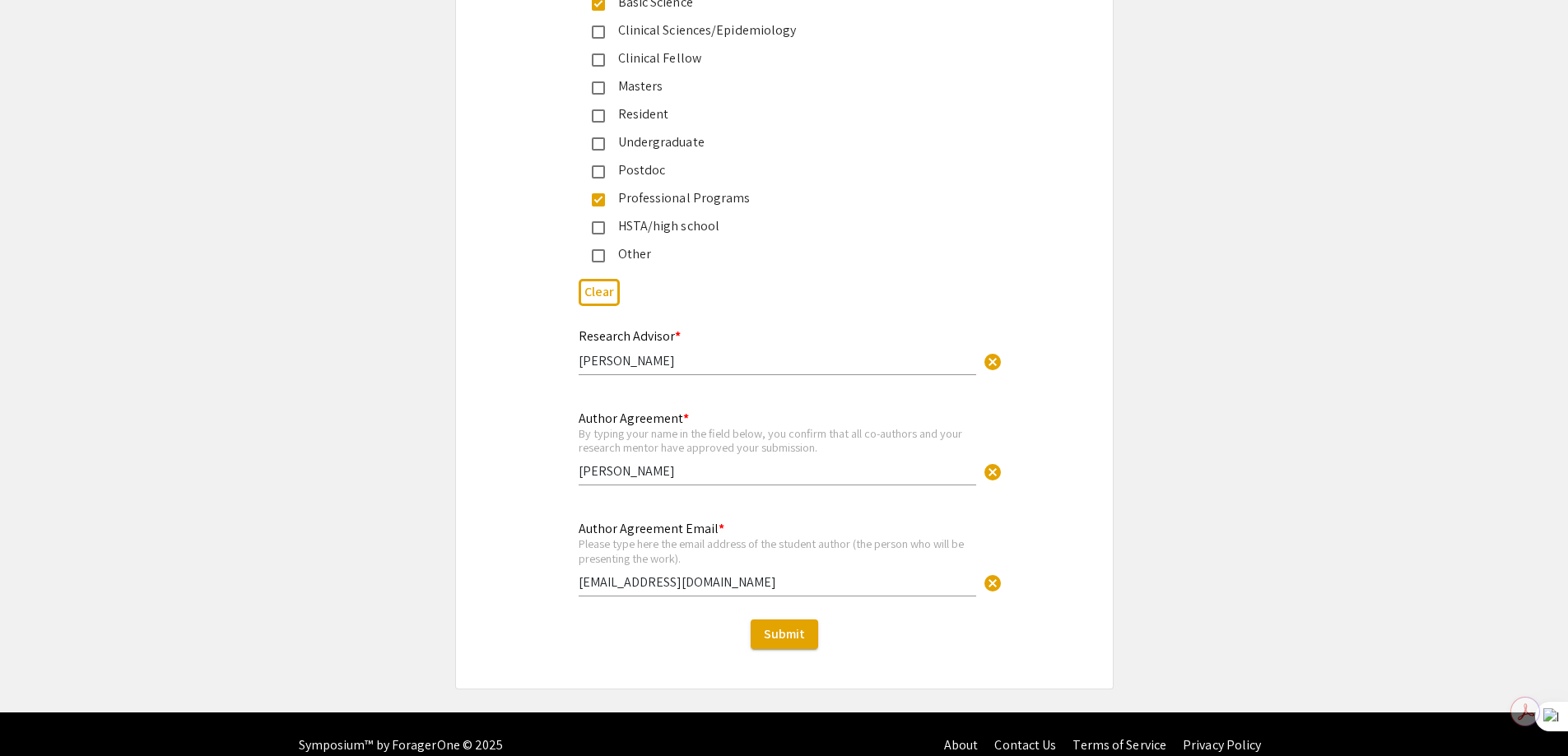
scroll to position [3947, 0]
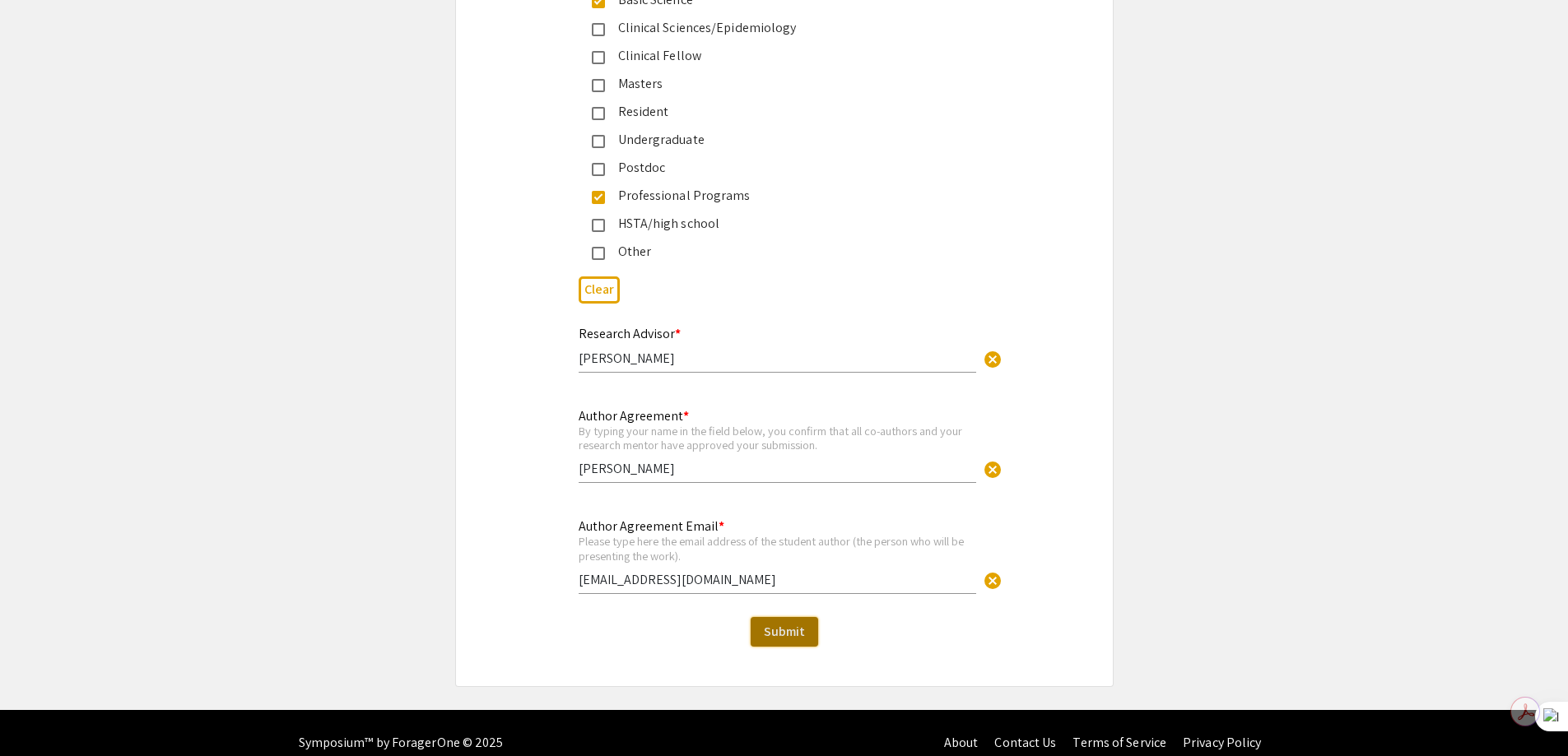
click at [767, 623] on span "Submit" at bounding box center [784, 632] width 41 height 18
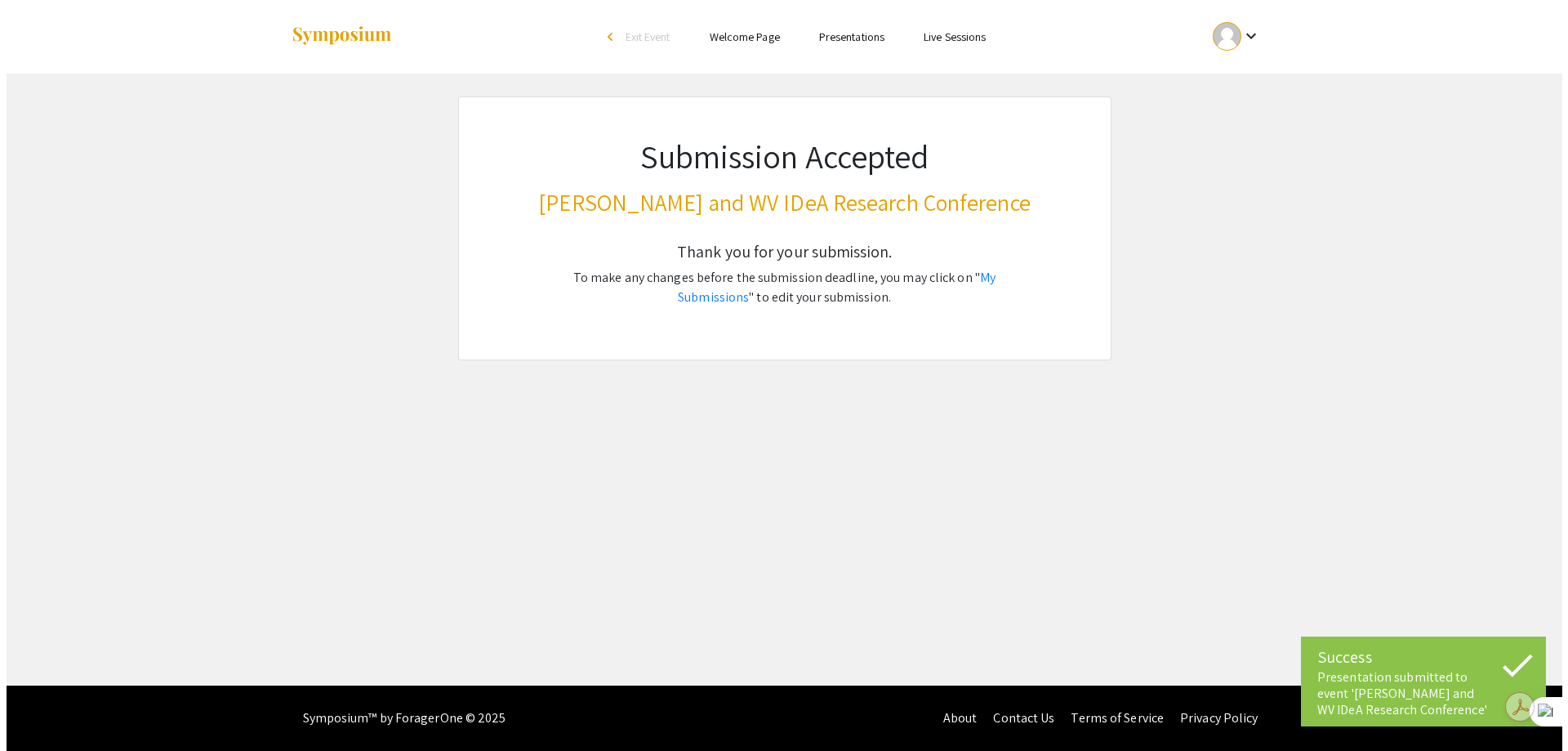
scroll to position [0, 0]
